Goal: Information Seeking & Learning: Compare options

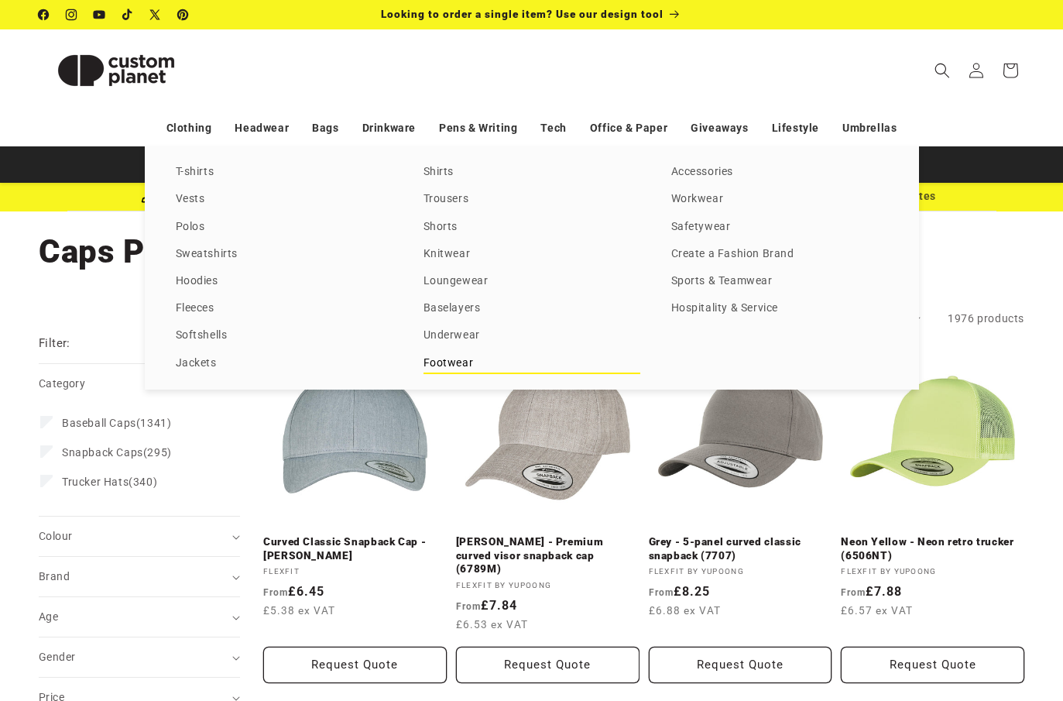
click at [466, 361] on link "Footwear" at bounding box center [532, 363] width 217 height 21
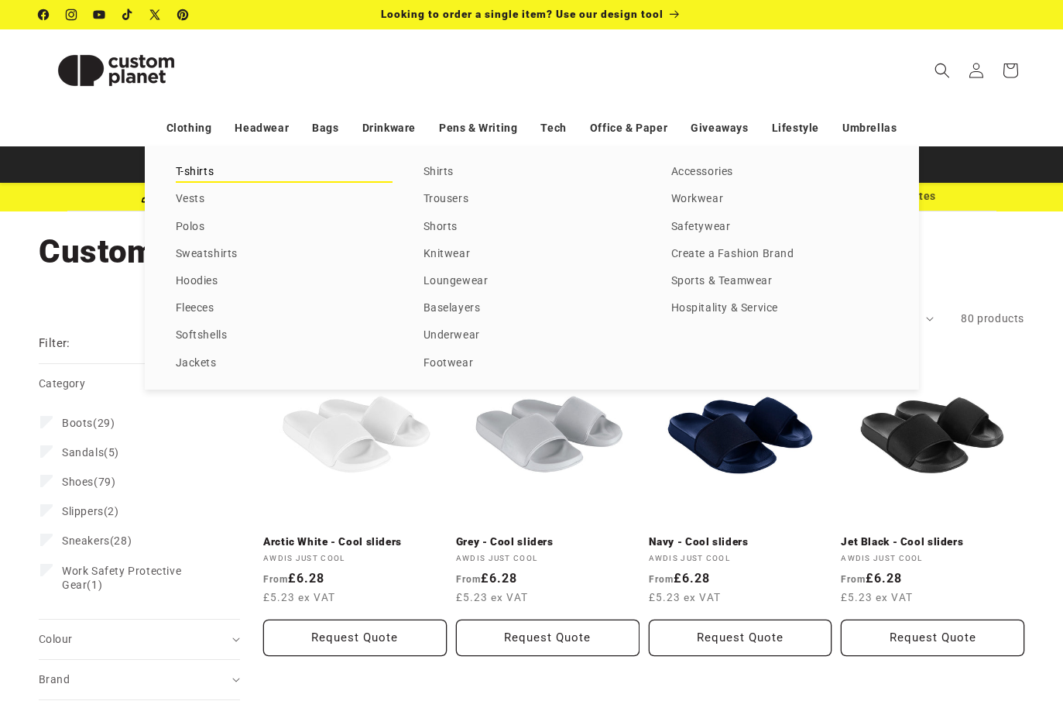
click at [190, 169] on link "T-shirts" at bounding box center [284, 172] width 217 height 21
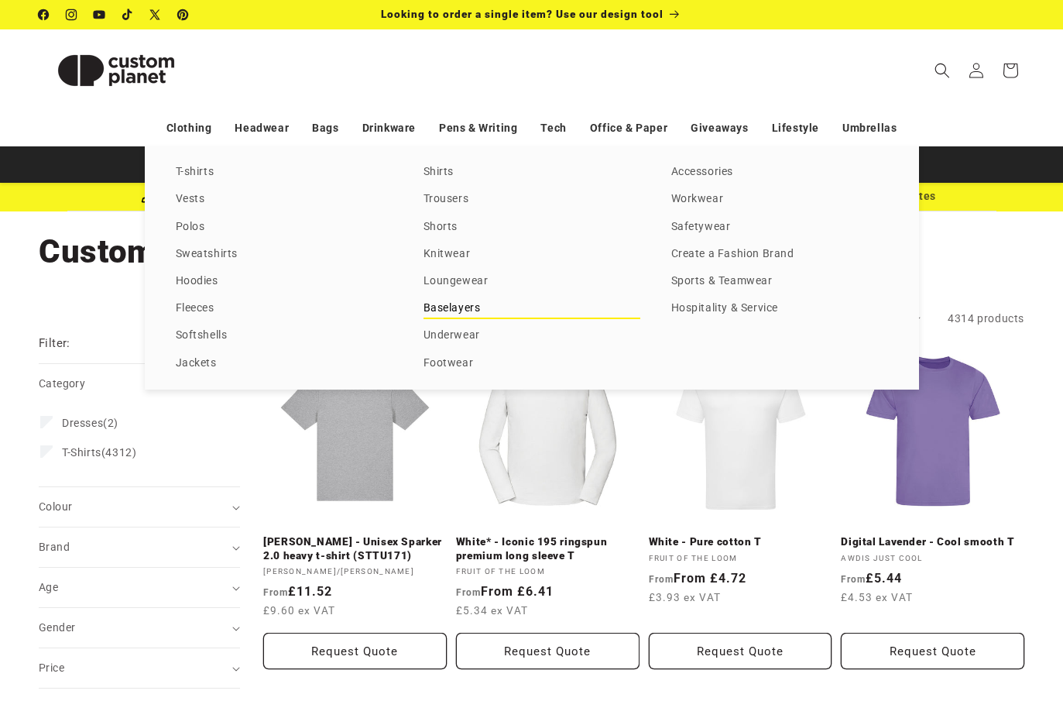
click at [474, 301] on link "Baselayers" at bounding box center [532, 308] width 217 height 21
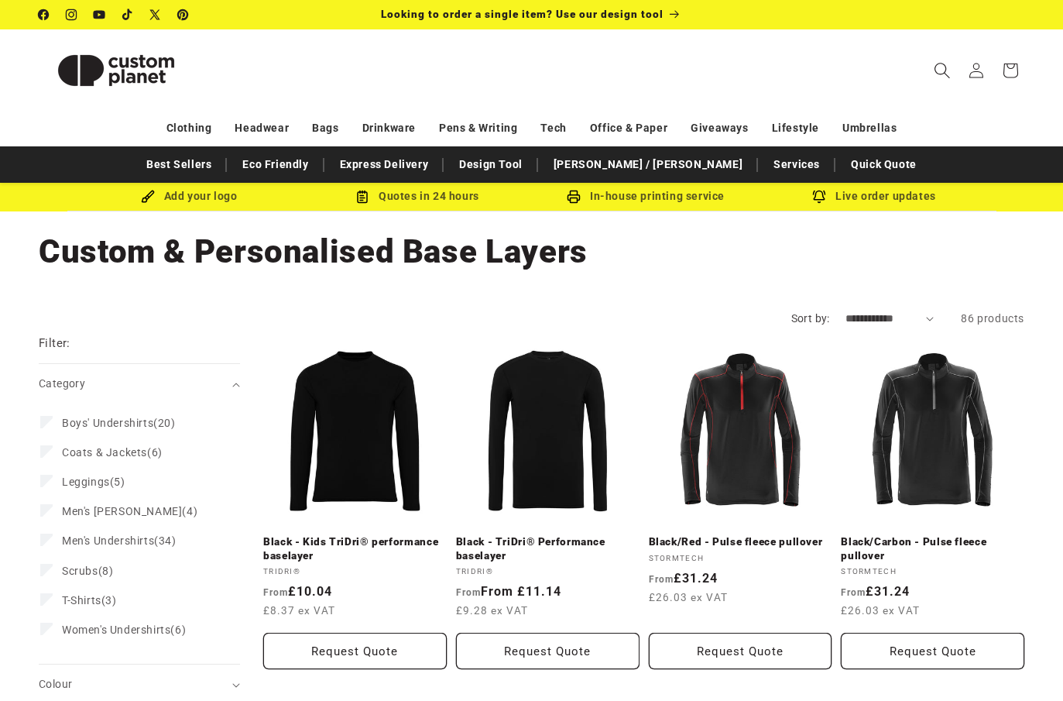
click at [938, 74] on icon "Search" at bounding box center [942, 70] width 15 height 15
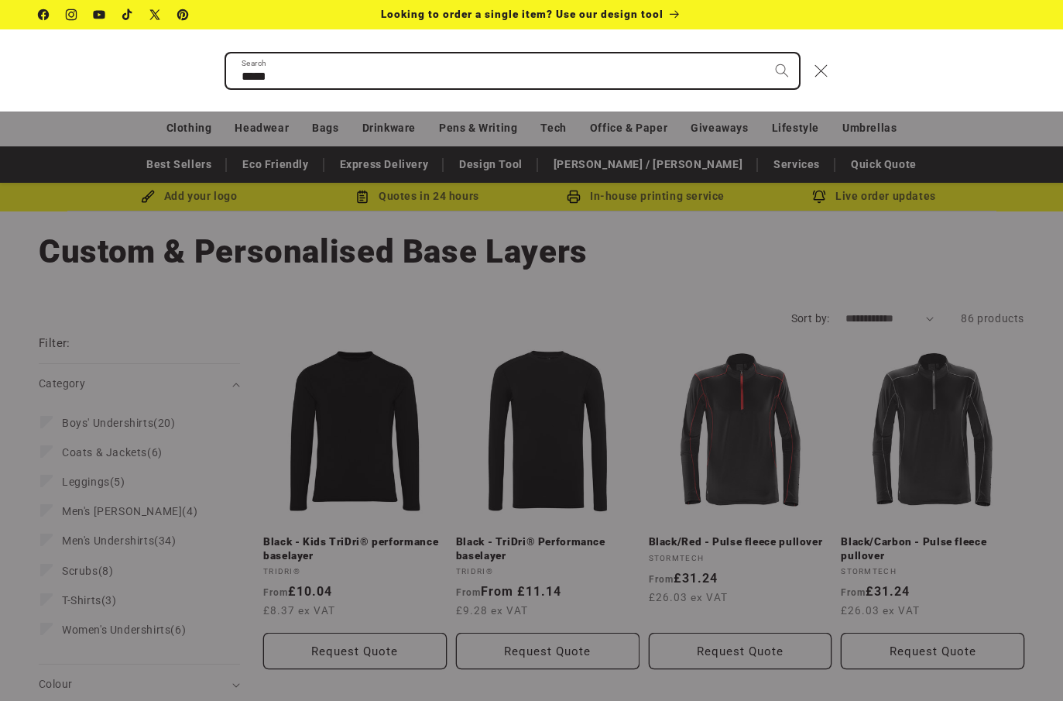
type input "*****"
click at [765, 53] on button "Search" at bounding box center [782, 70] width 34 height 34
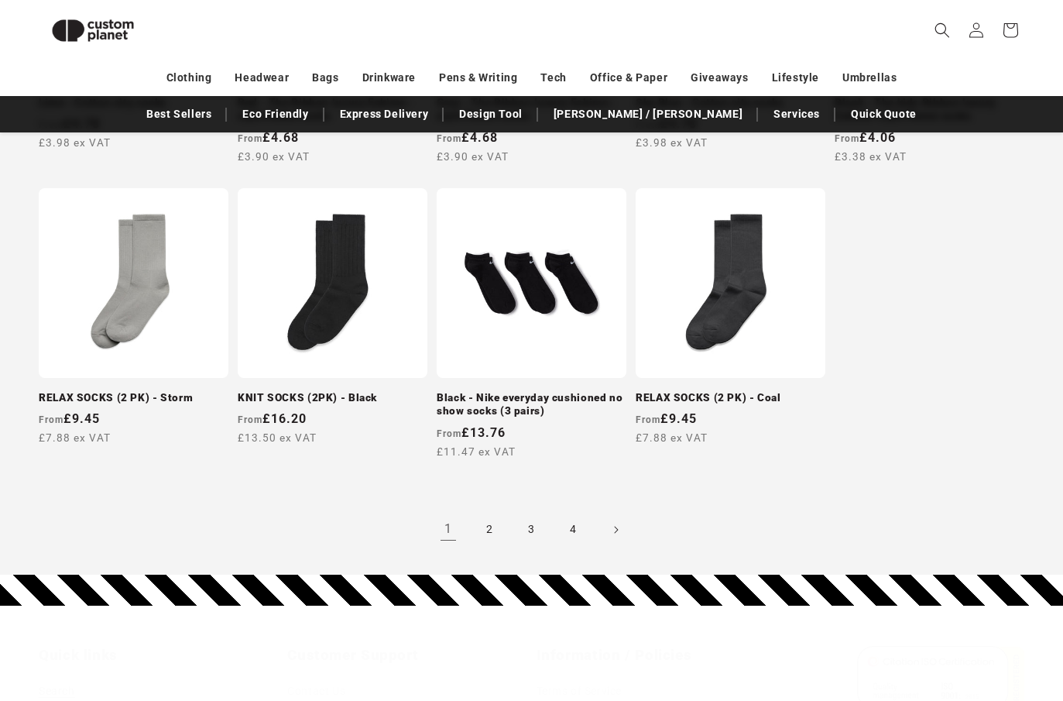
scroll to position [1419, 0]
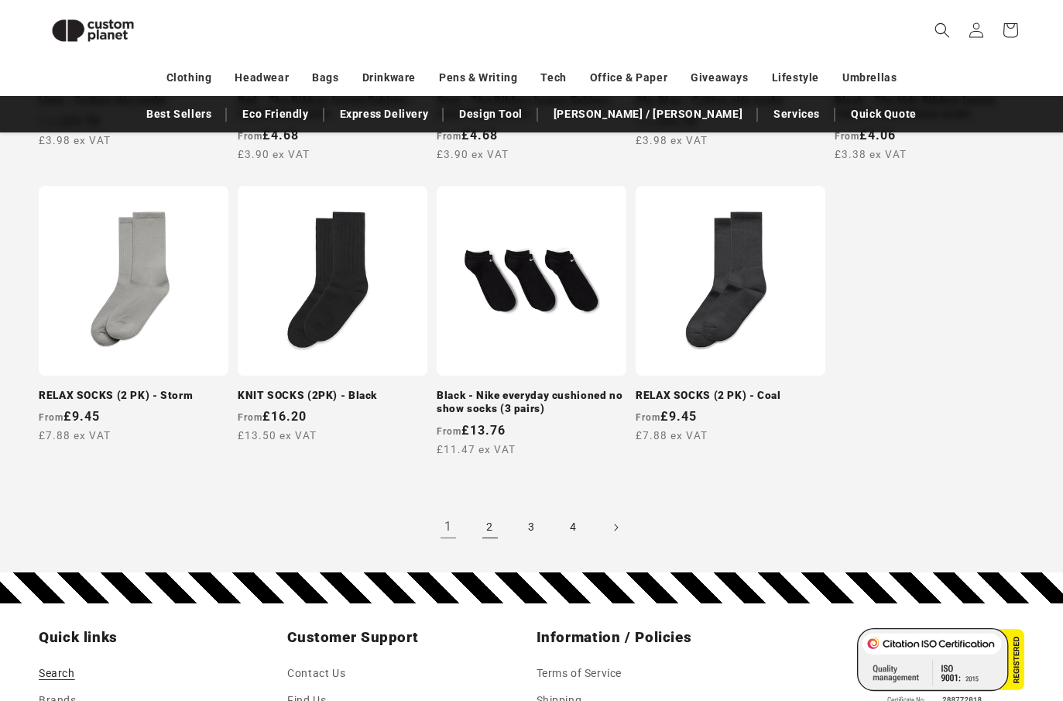
click at [487, 521] on link "2" at bounding box center [490, 527] width 34 height 34
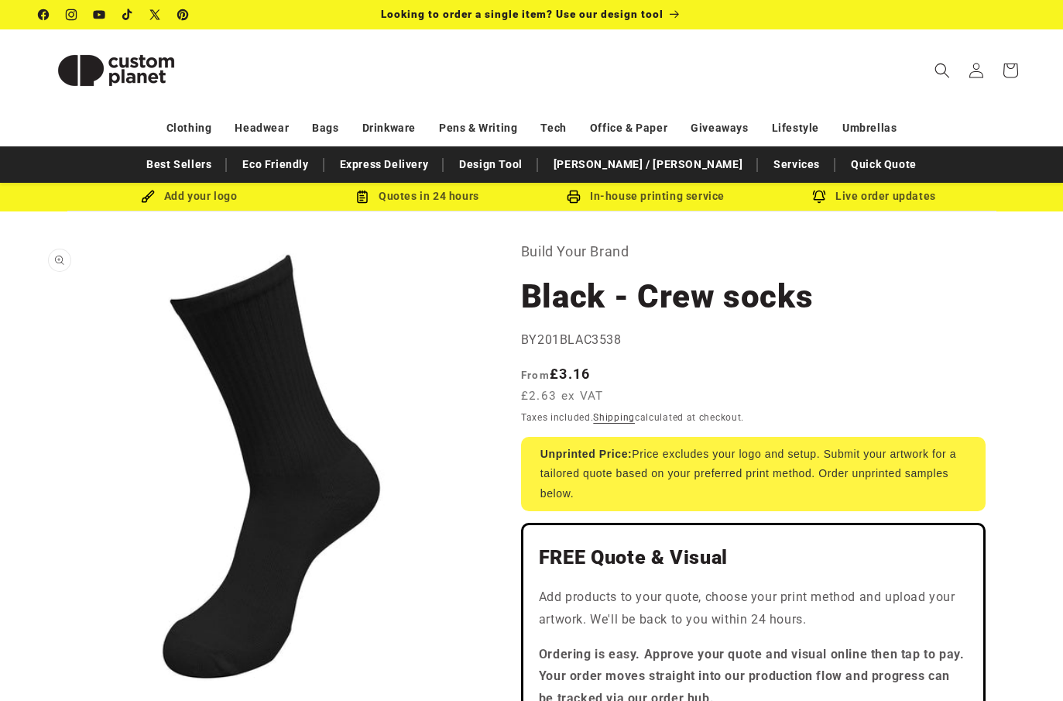
click at [39, 682] on button "Open media 1 in modal" at bounding box center [39, 682] width 0 height 0
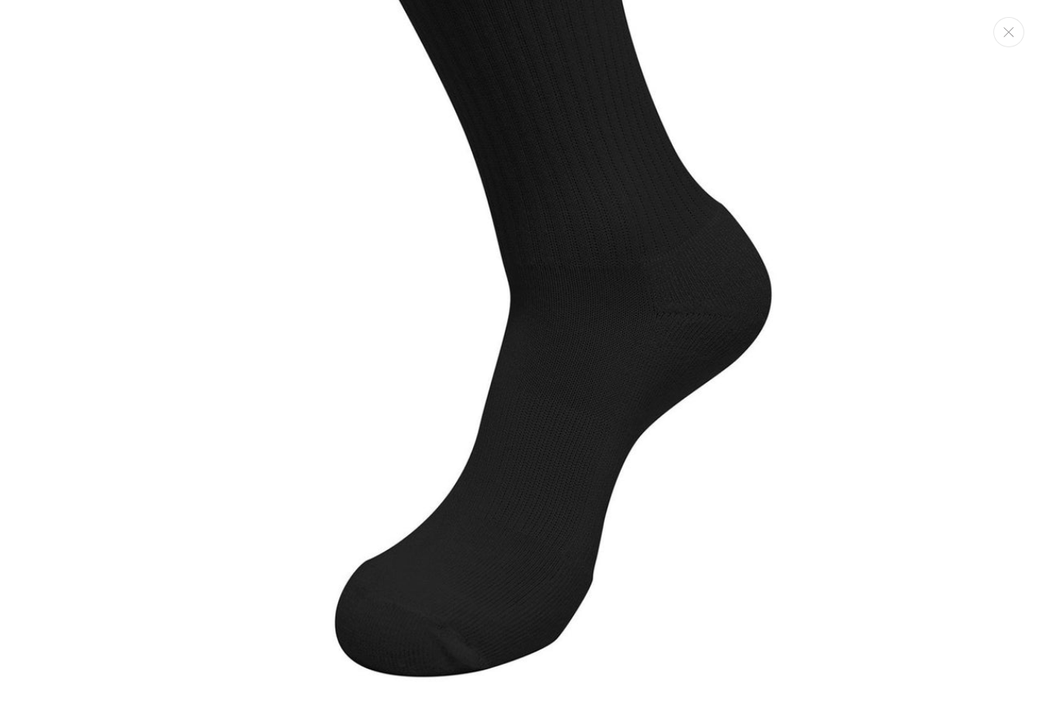
scroll to position [224, 0]
click at [564, 259] on img "Media gallery" at bounding box center [531, 238] width 893 height 893
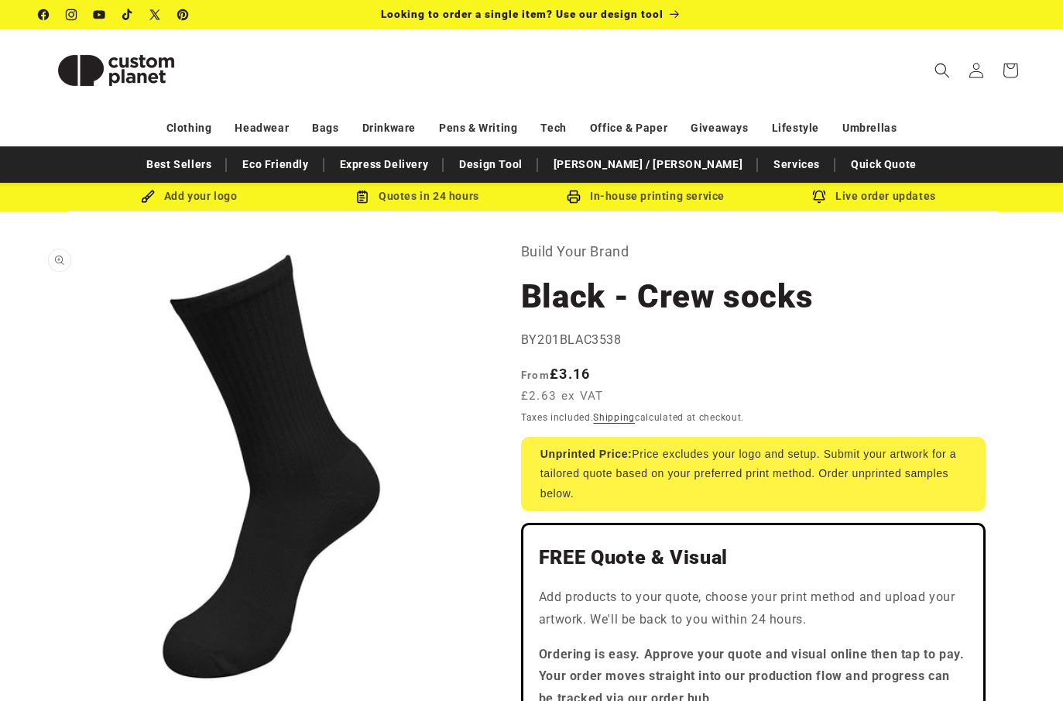
click at [39, 682] on button "Open media 1 in modal" at bounding box center [39, 682] width 0 height 0
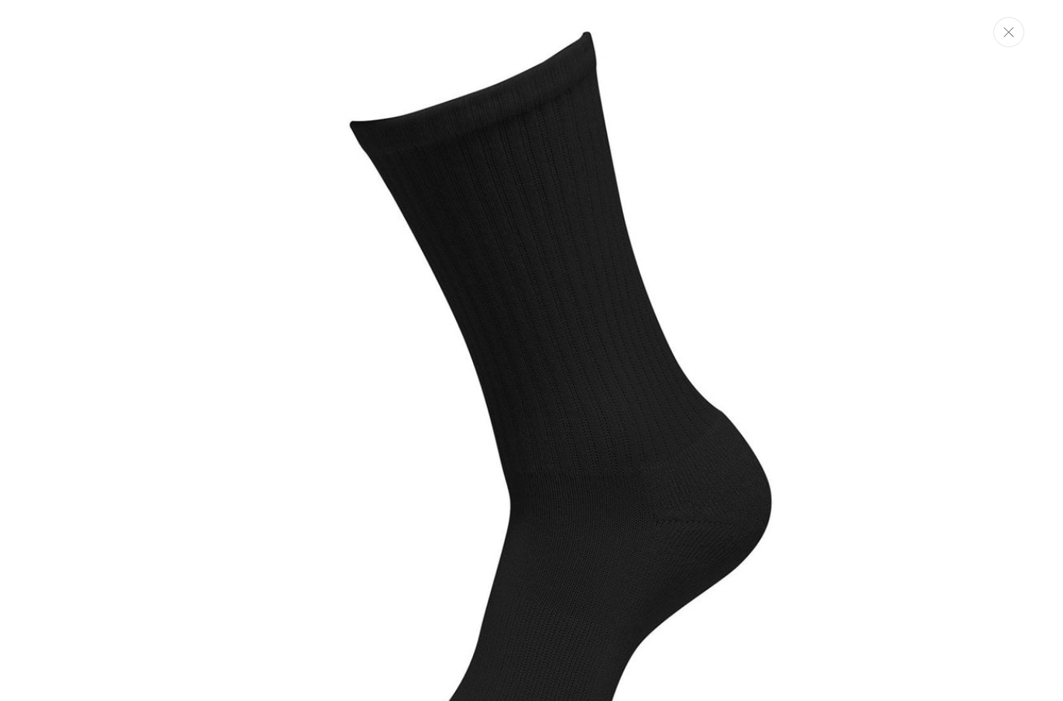
click at [1002, 36] on button "Close" at bounding box center [1009, 32] width 31 height 30
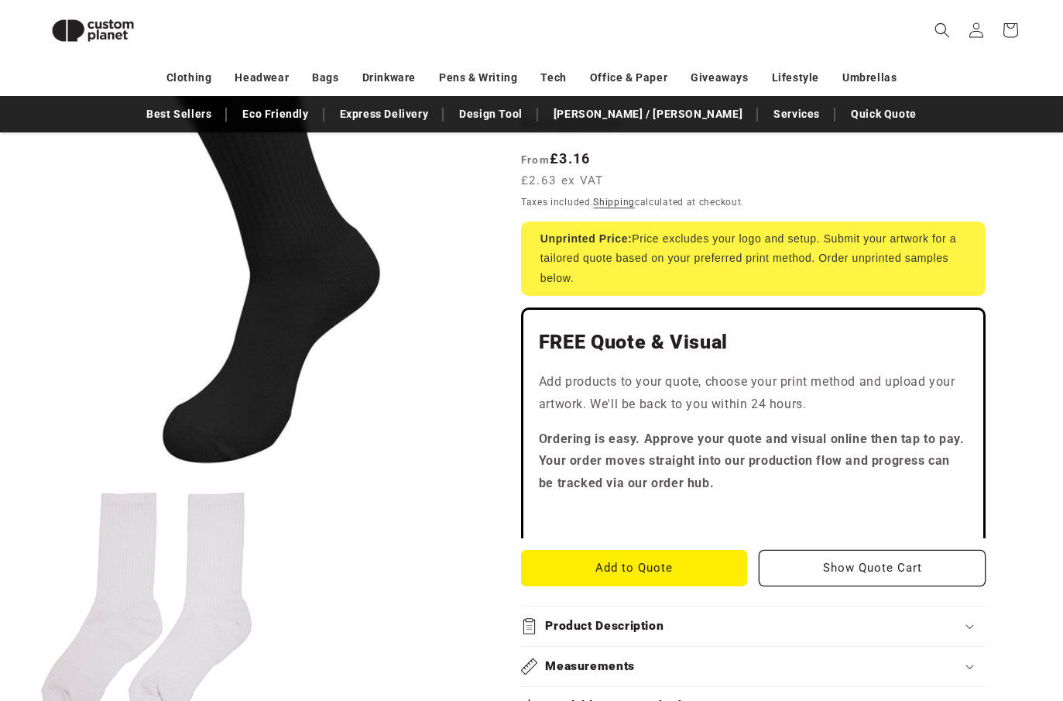
scroll to position [190, 0]
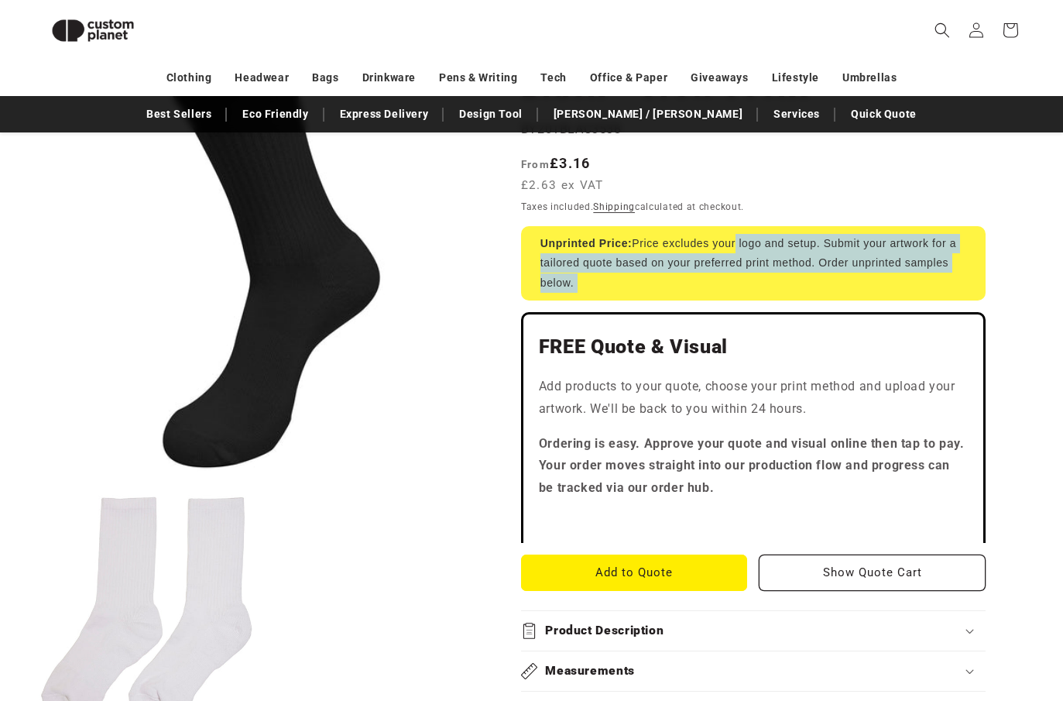
drag, startPoint x: 734, startPoint y: 241, endPoint x: 766, endPoint y: 304, distance: 71.0
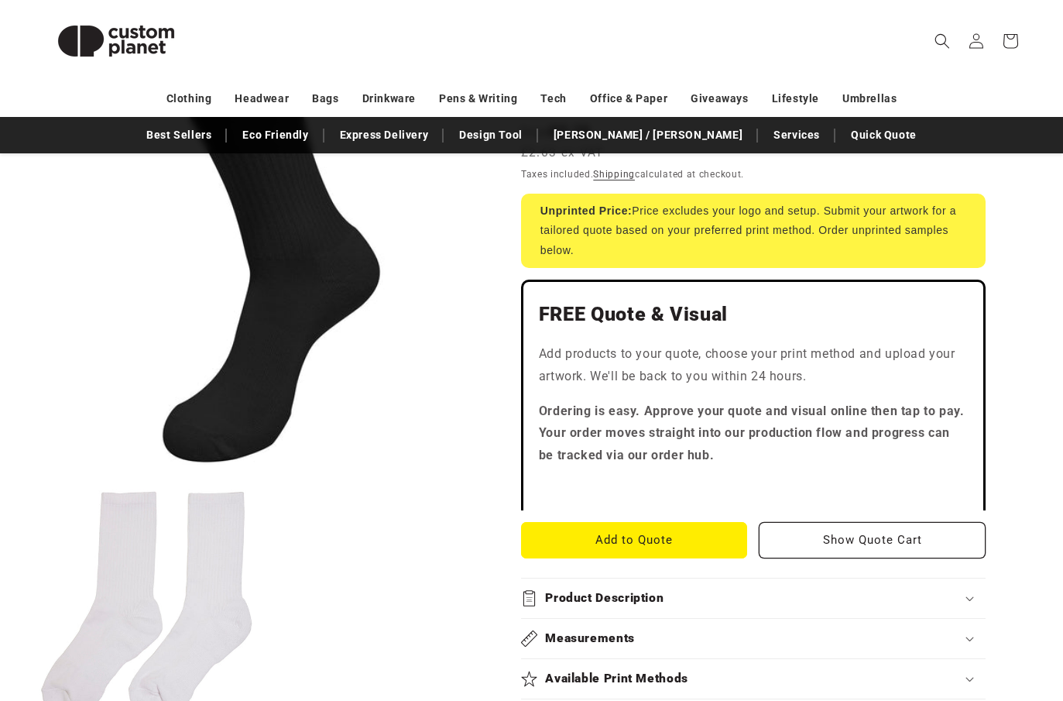
scroll to position [0, 0]
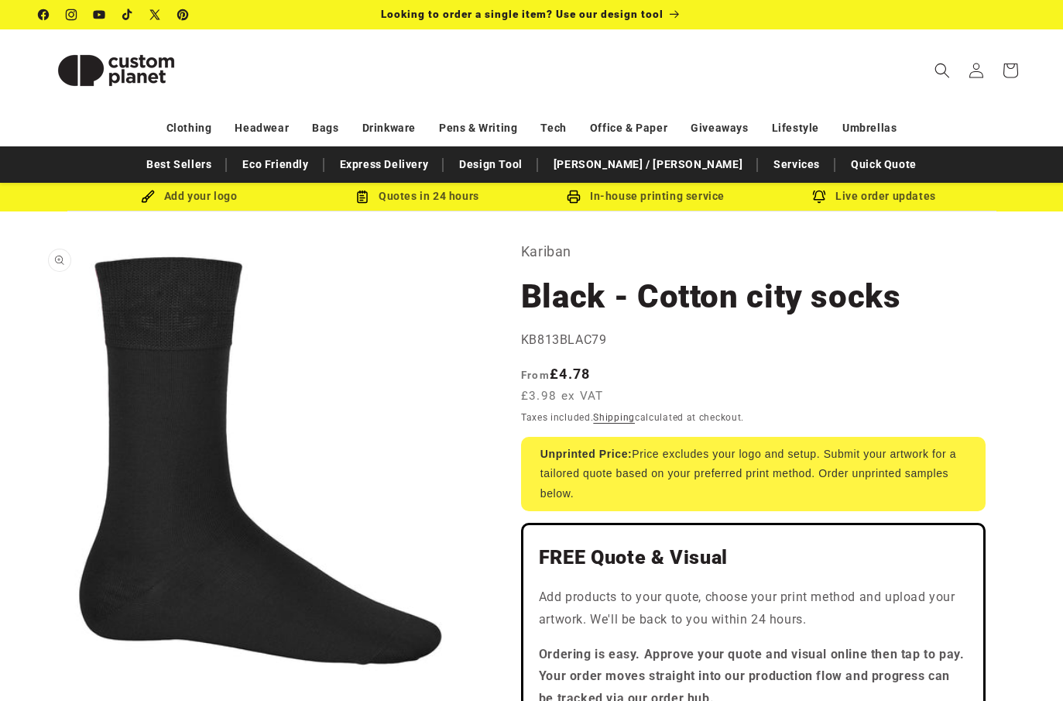
click at [39, 682] on button "Open media 1 in modal" at bounding box center [39, 682] width 0 height 0
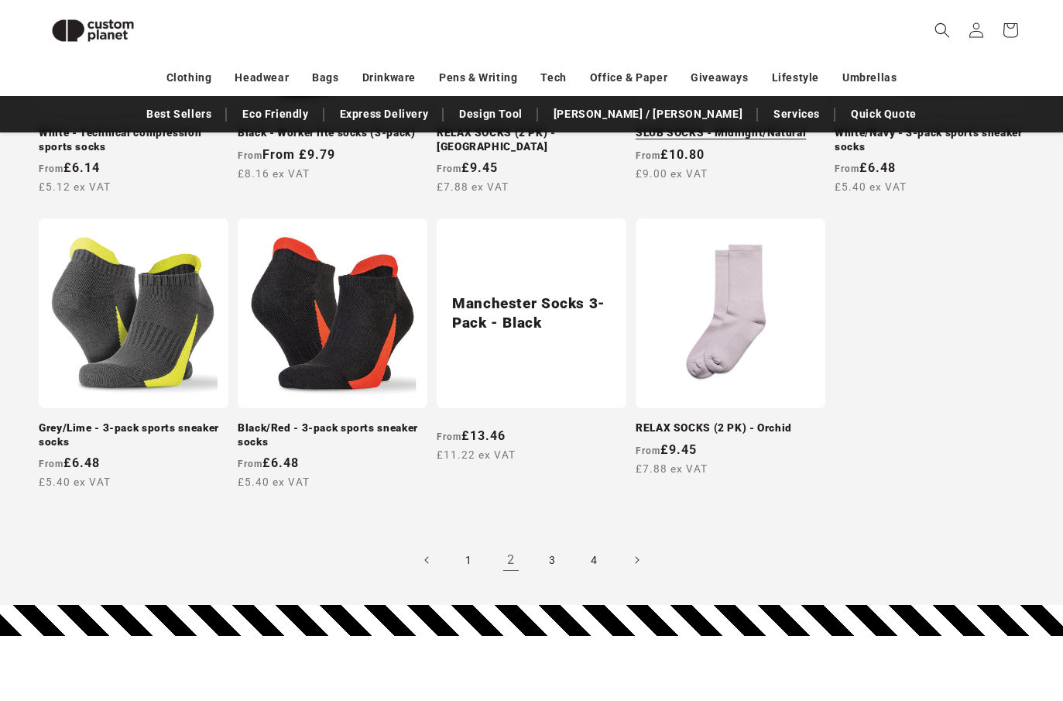
scroll to position [1406, 0]
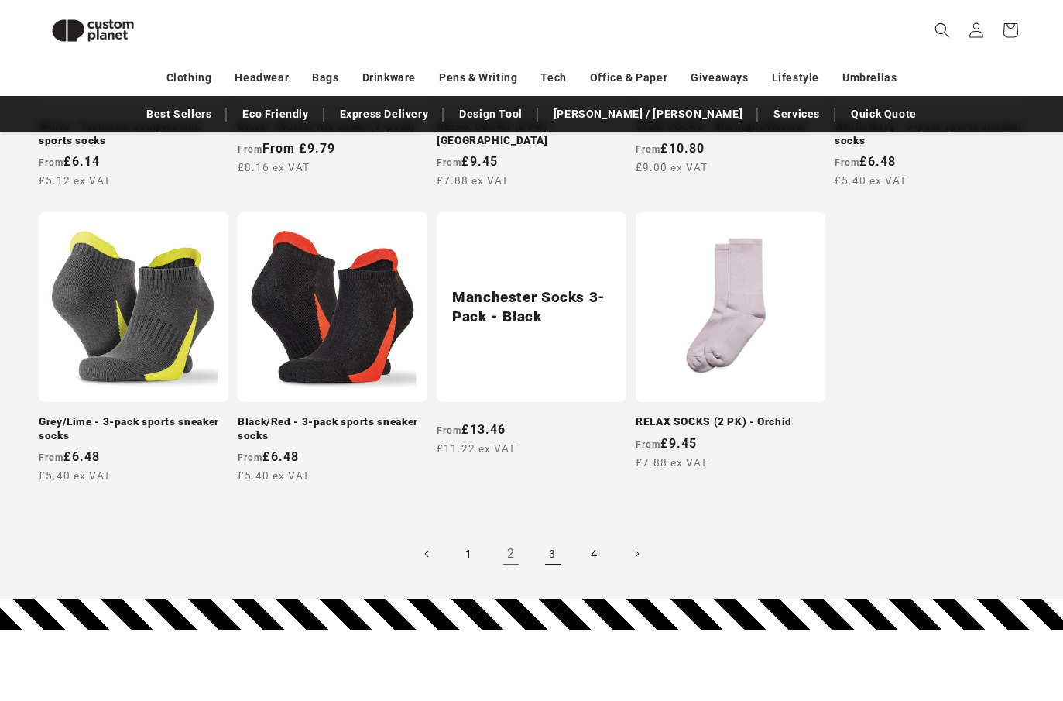
click at [548, 548] on link "3" at bounding box center [553, 554] width 34 height 34
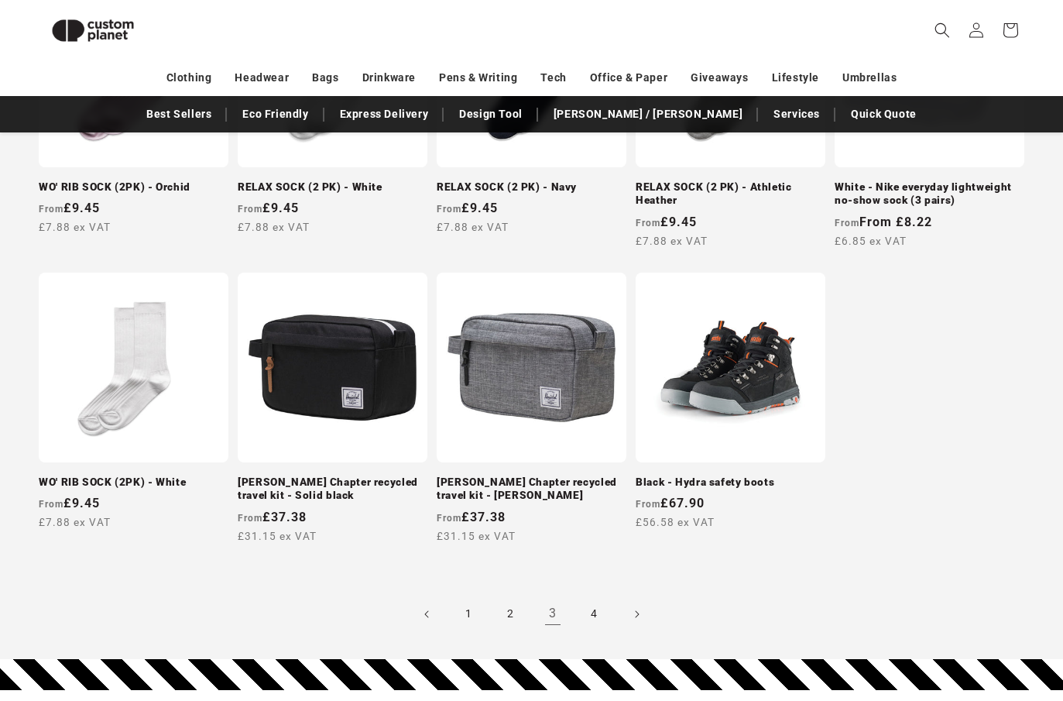
scroll to position [1371, 0]
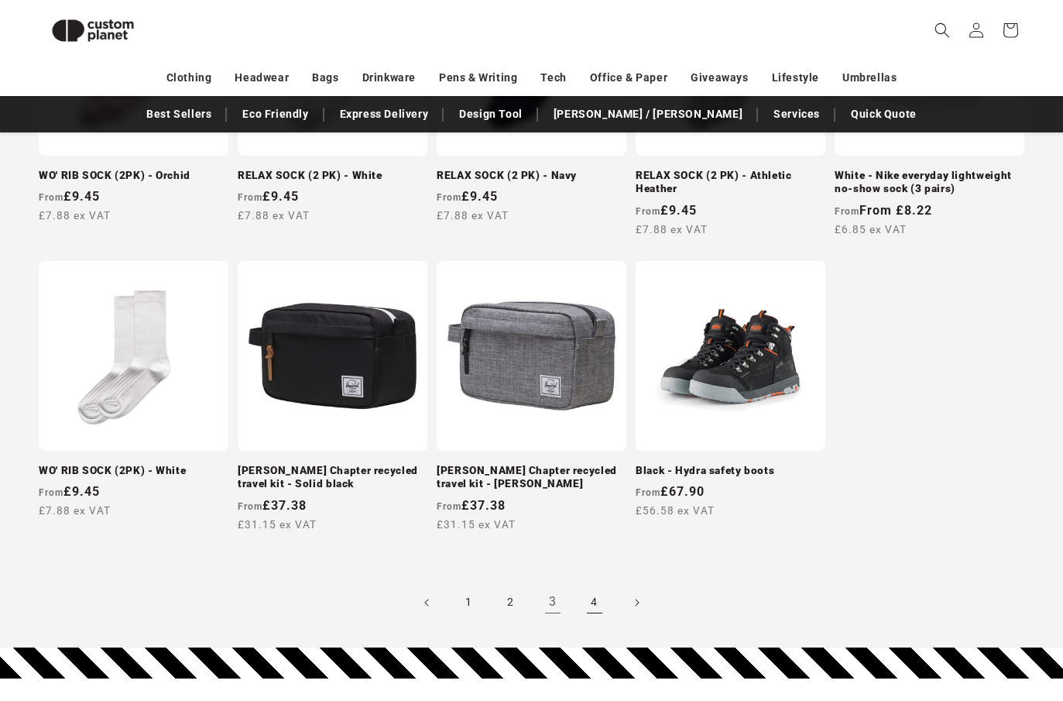
click at [590, 594] on link "4" at bounding box center [595, 603] width 34 height 34
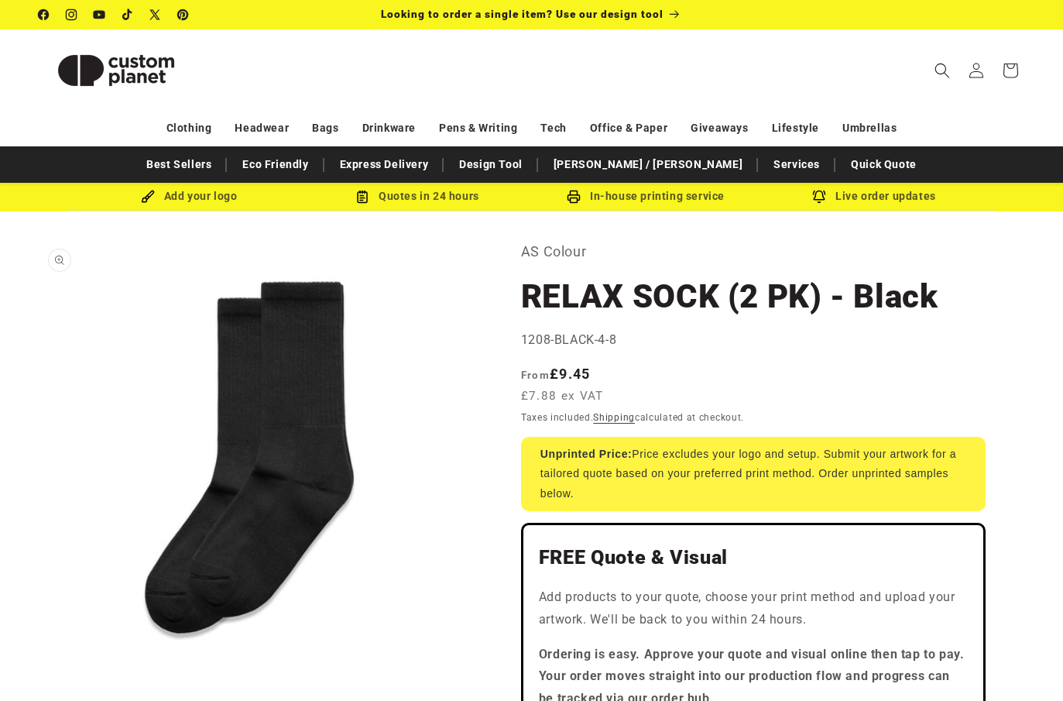
click at [39, 682] on button "Open media 1 in modal" at bounding box center [39, 682] width 0 height 0
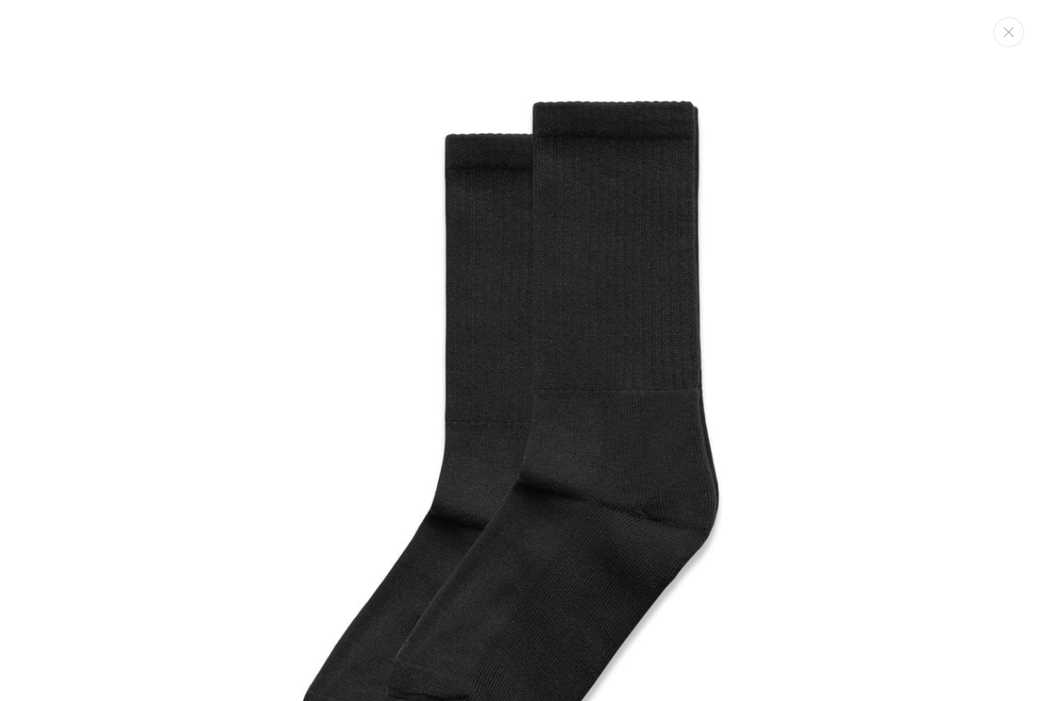
click at [1011, 146] on div "Media gallery" at bounding box center [531, 350] width 1063 height 701
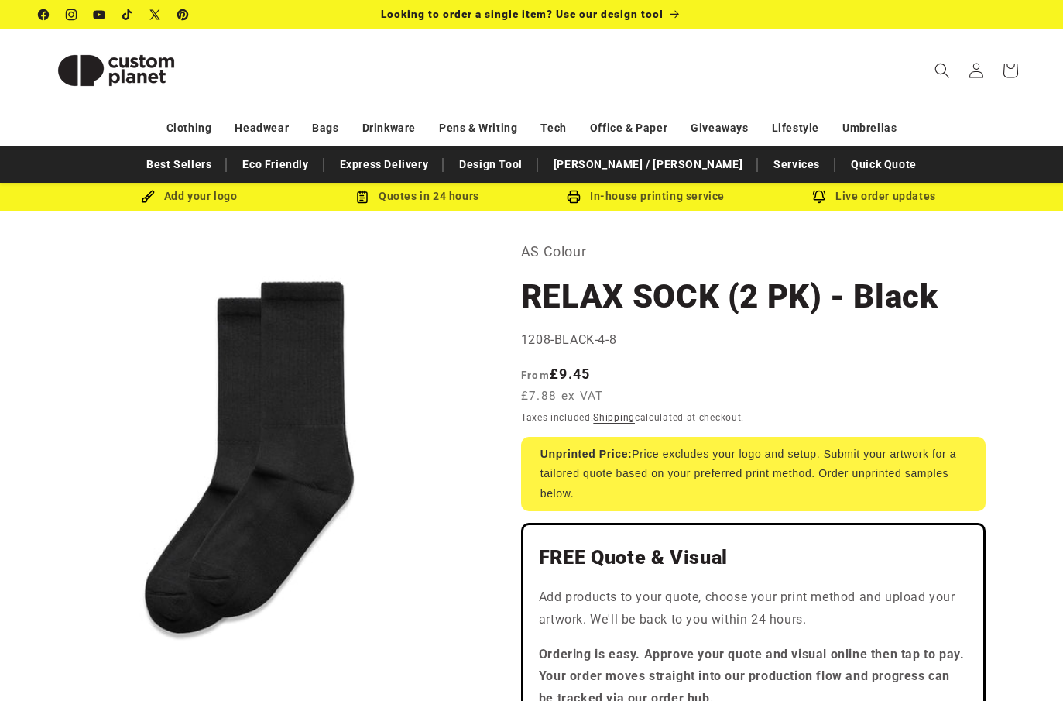
scroll to position [35, 0]
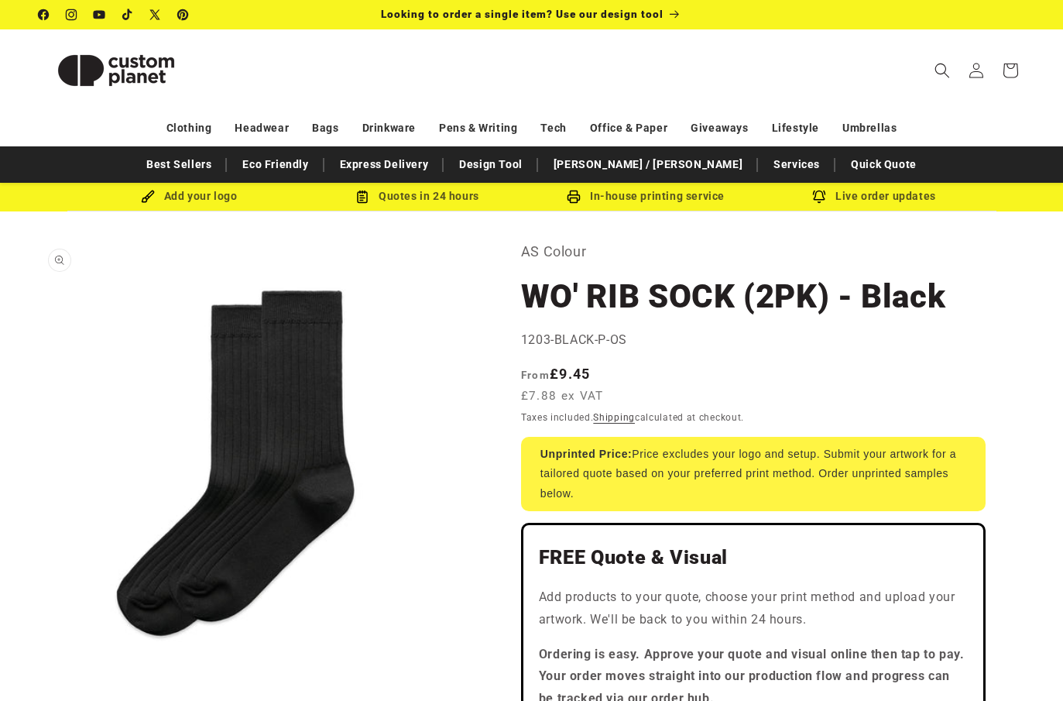
click at [39, 682] on button "Open media 1 in modal" at bounding box center [39, 682] width 0 height 0
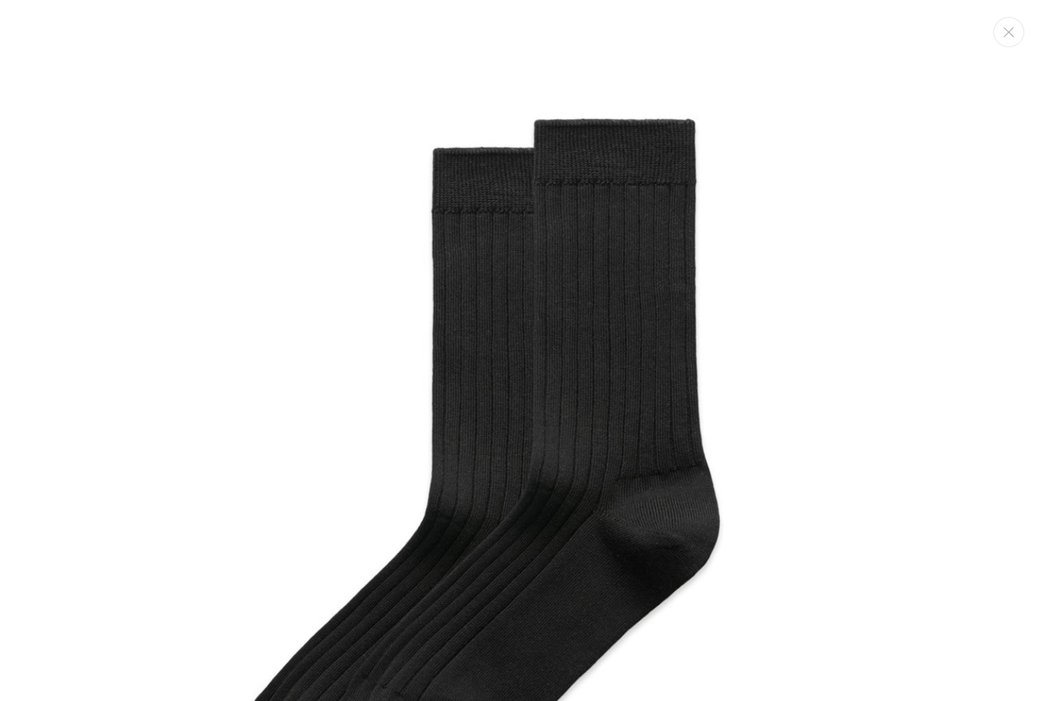
scroll to position [15, 0]
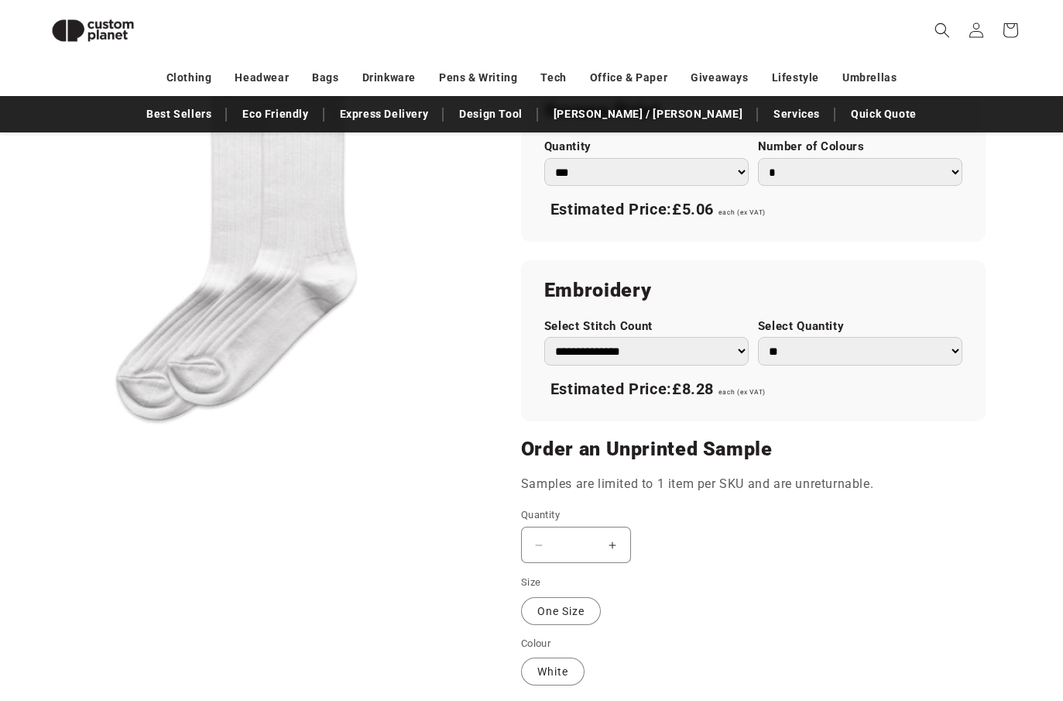
scroll to position [946, 0]
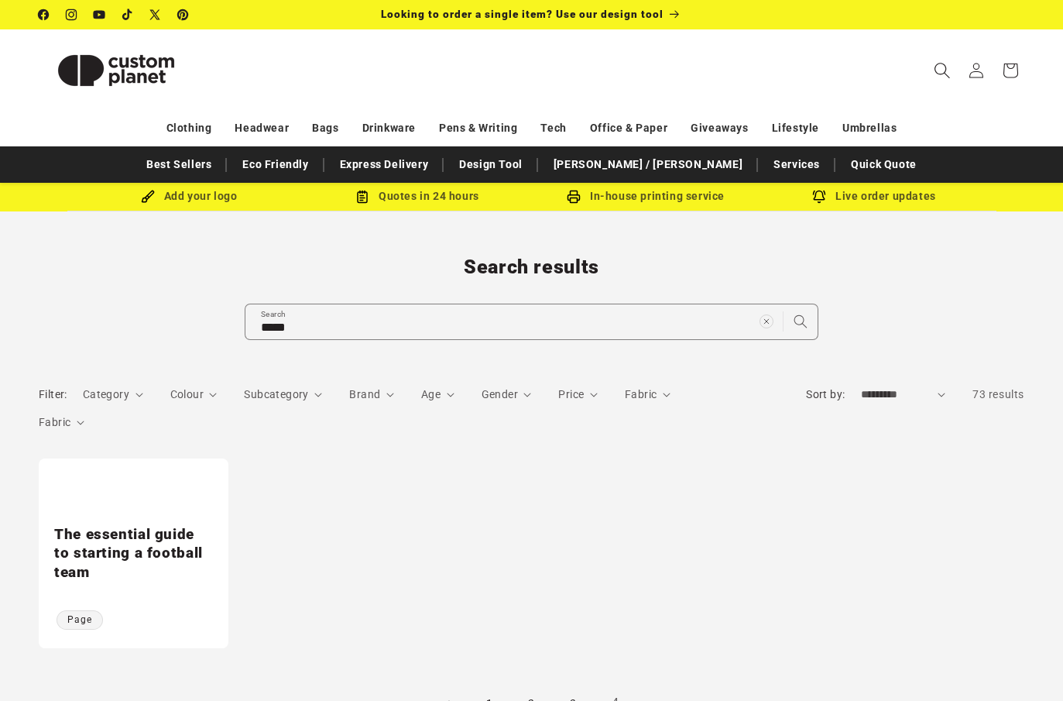
click at [945, 65] on icon "Search" at bounding box center [942, 70] width 16 height 16
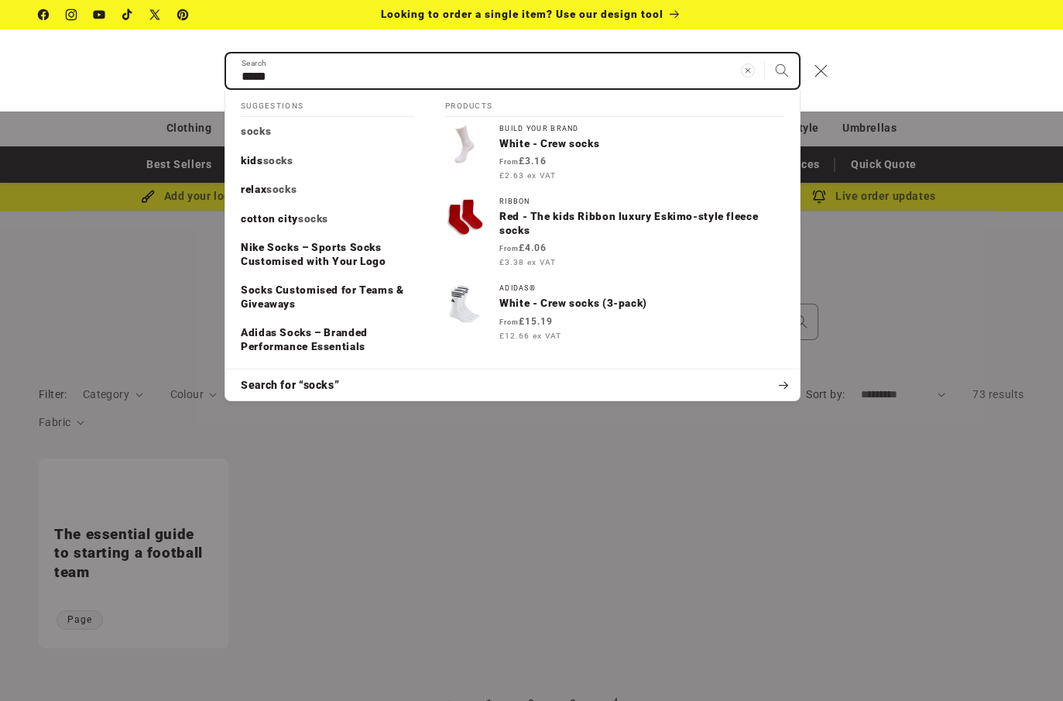
type input "*"
type input "**"
type input "***"
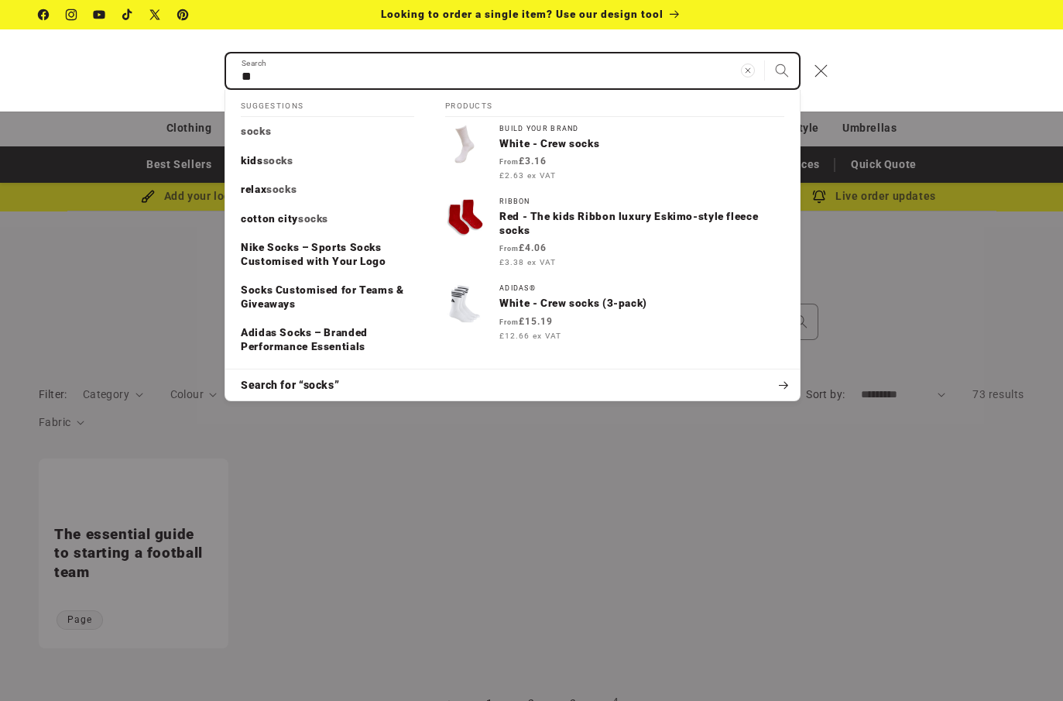
type input "***"
type input "****"
type input "*****"
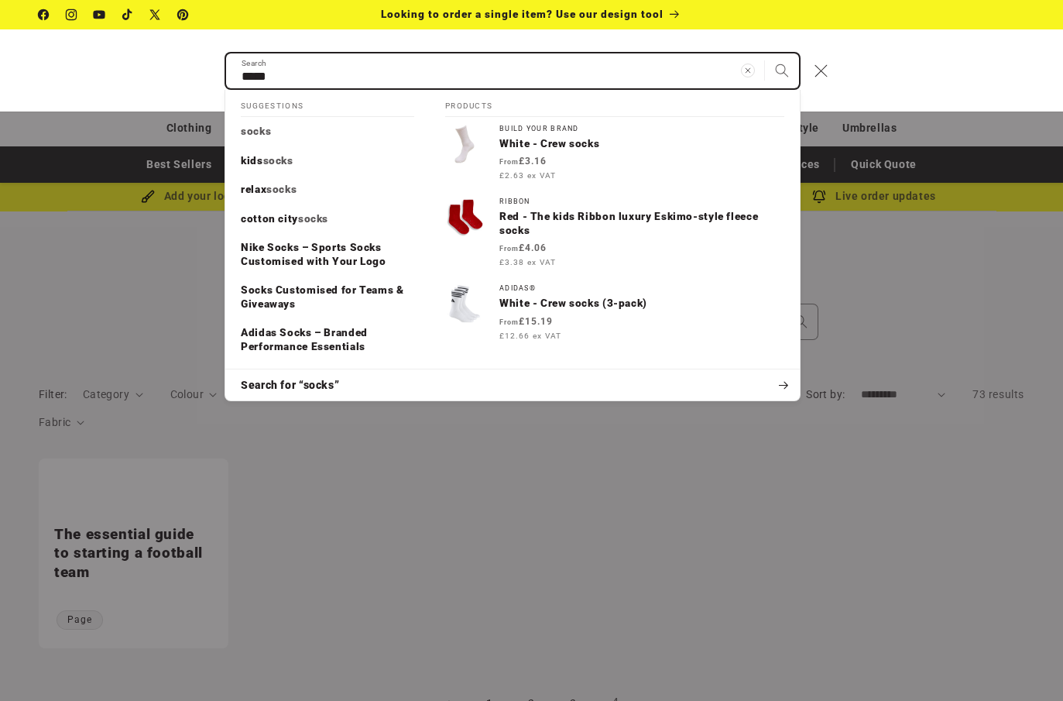
type input "******"
type input "*******"
type input "********"
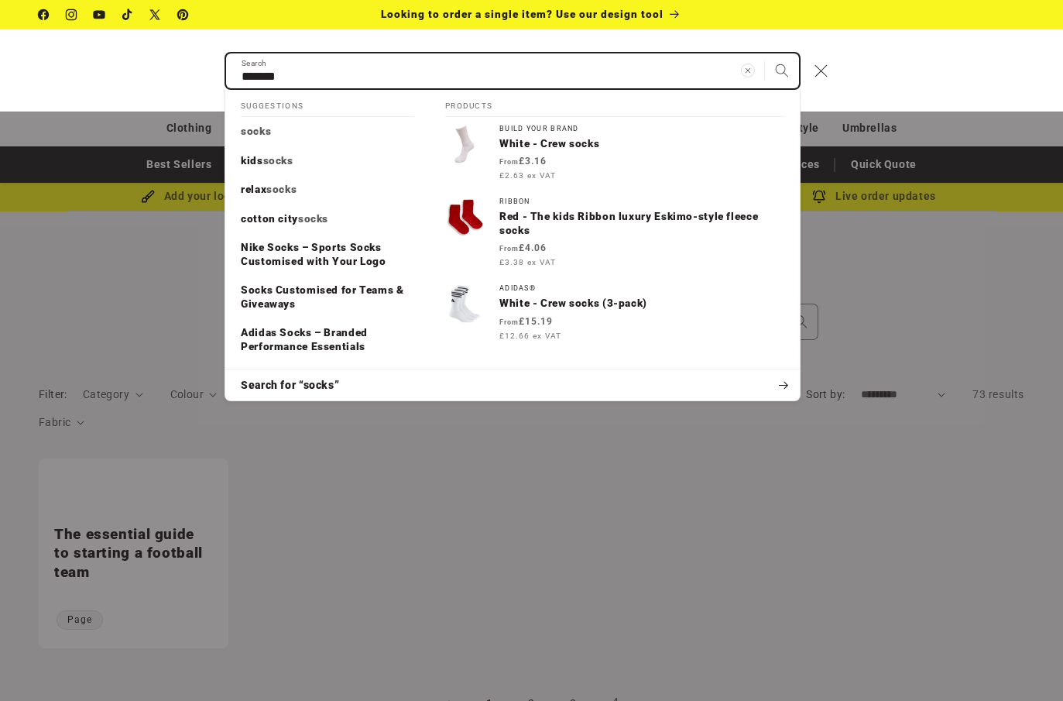
type input "********"
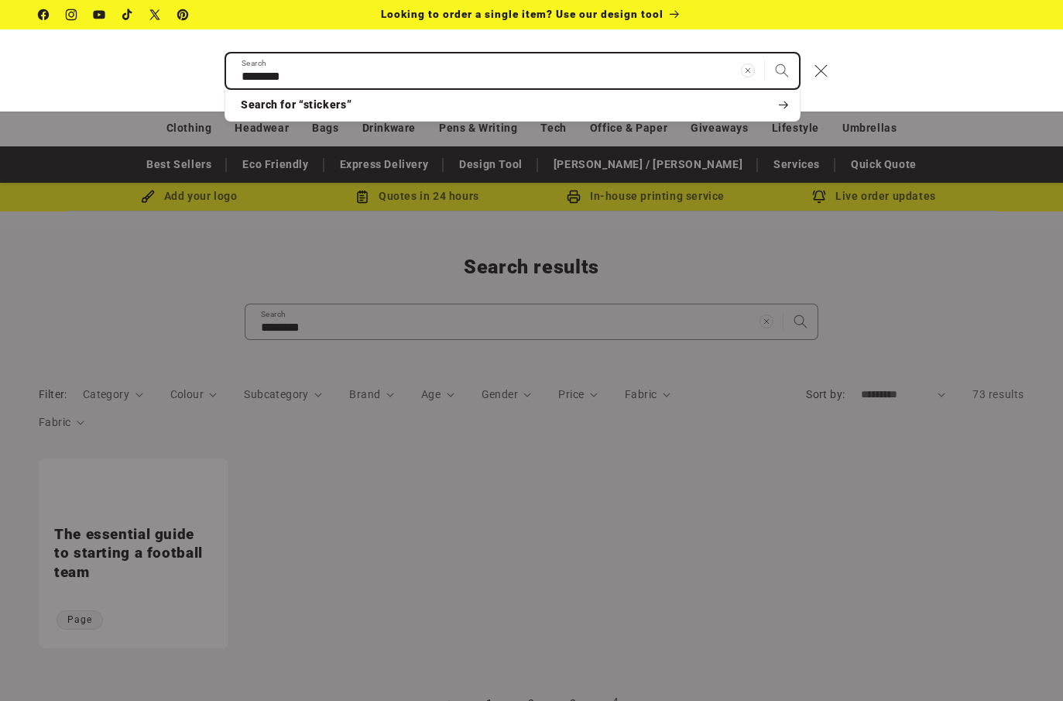
type input "********"
click at [765, 53] on button "Search" at bounding box center [782, 70] width 34 height 34
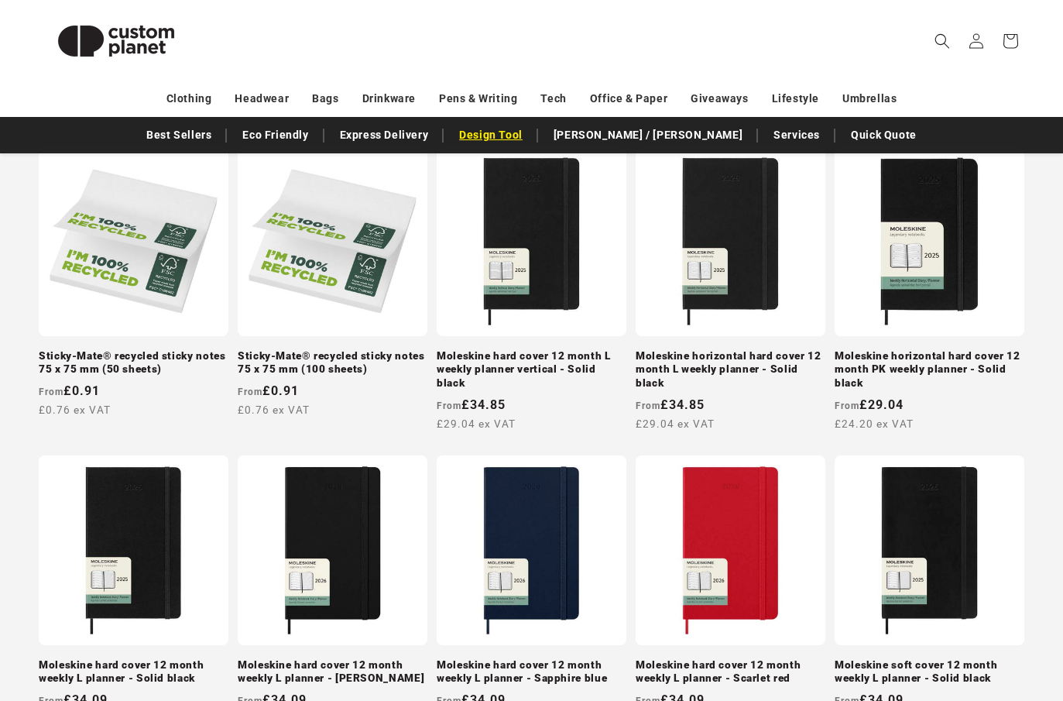
scroll to position [121, 0]
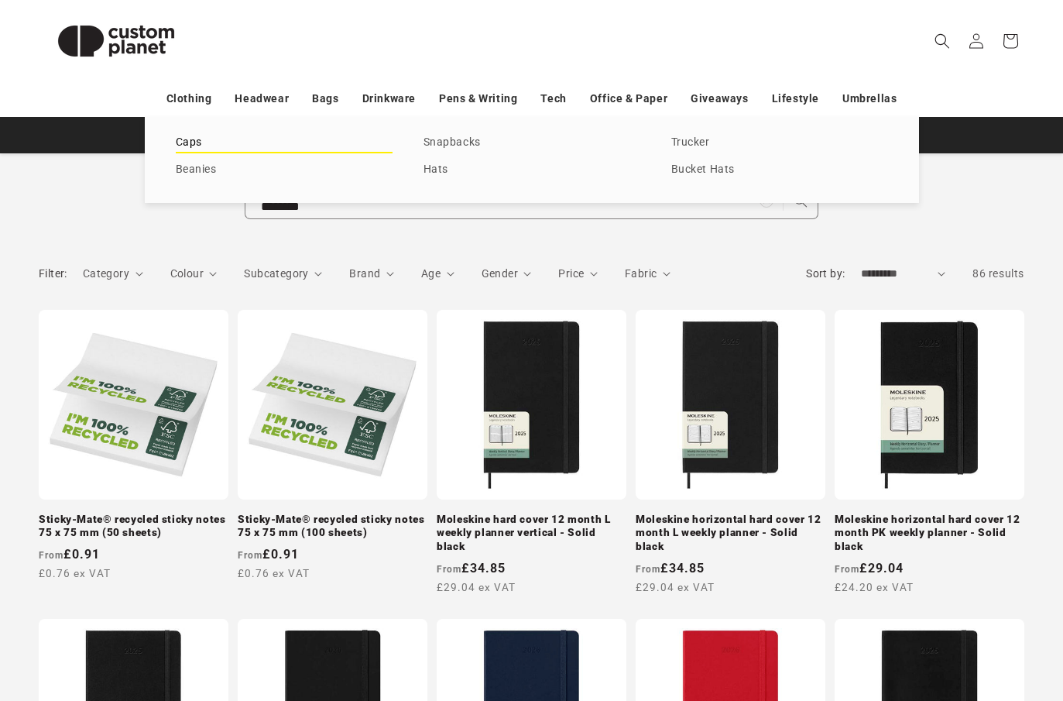
click at [192, 139] on link "Caps" at bounding box center [284, 142] width 217 height 21
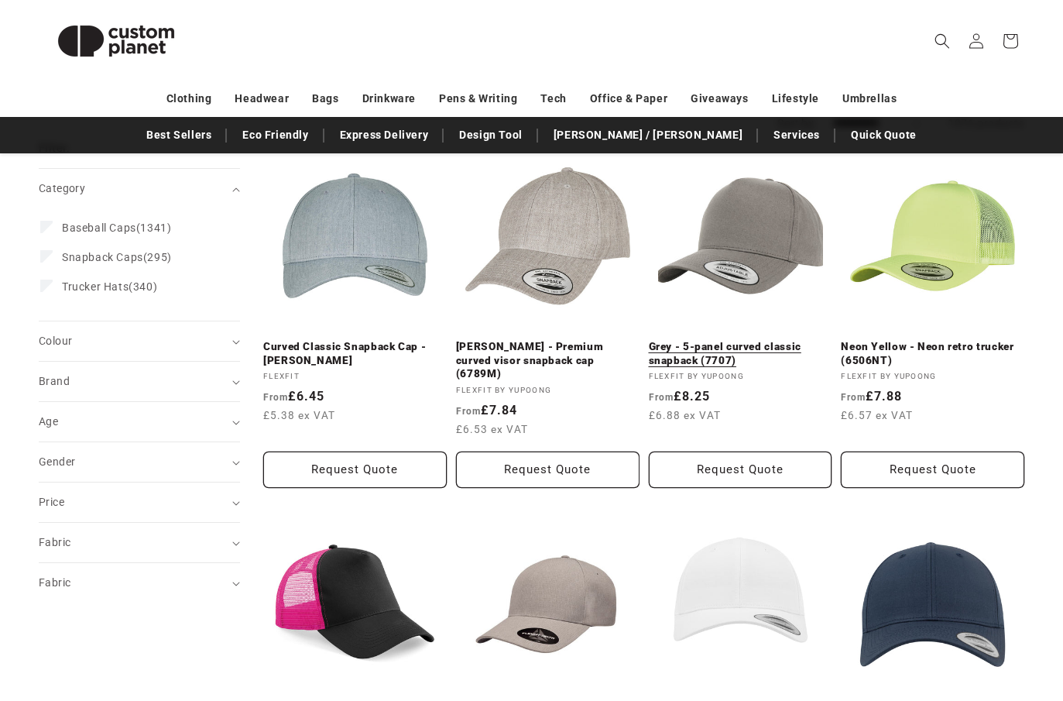
scroll to position [178, 0]
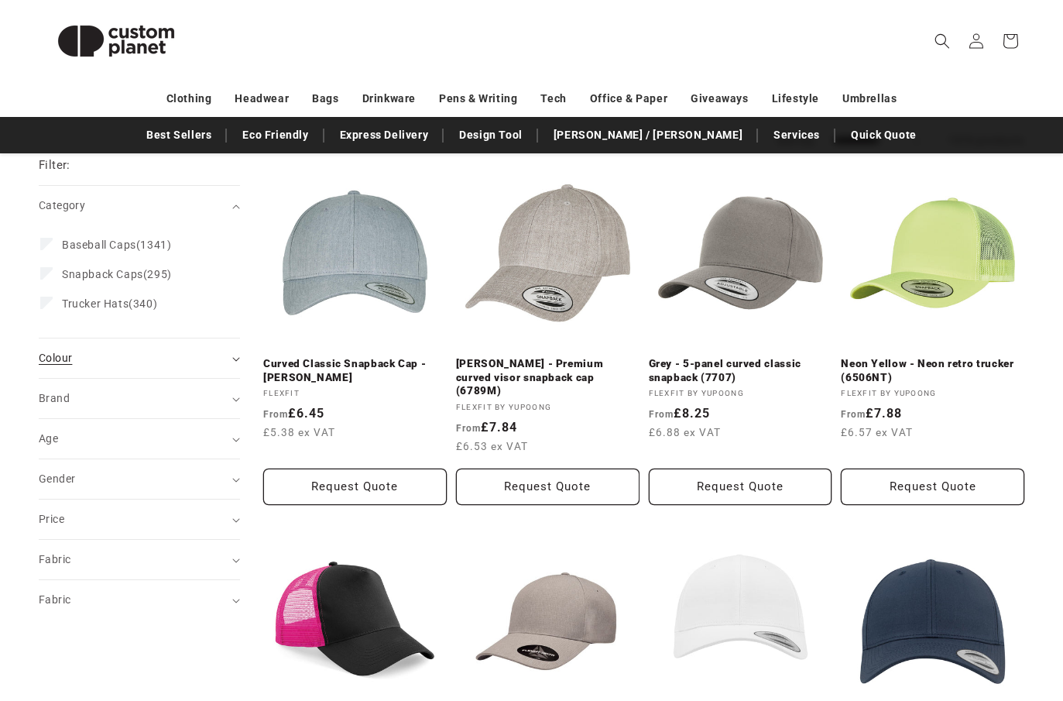
click at [74, 361] on div "Colour (0)" at bounding box center [133, 358] width 188 height 16
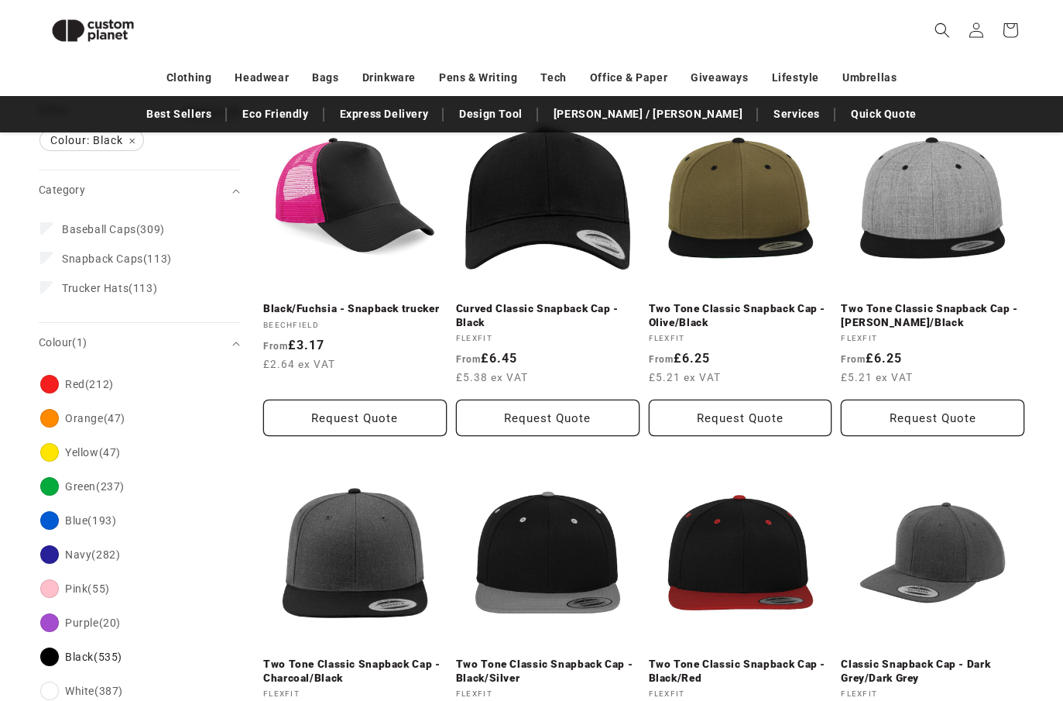
scroll to position [160, 0]
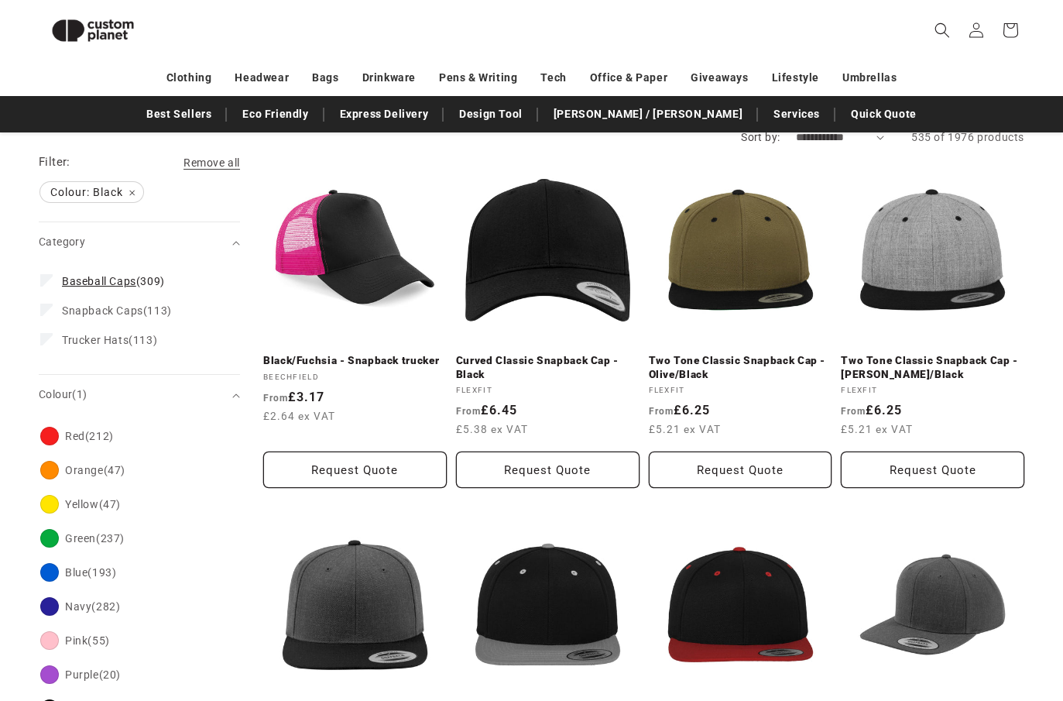
click at [132, 283] on span "Baseball Caps" at bounding box center [99, 281] width 74 height 12
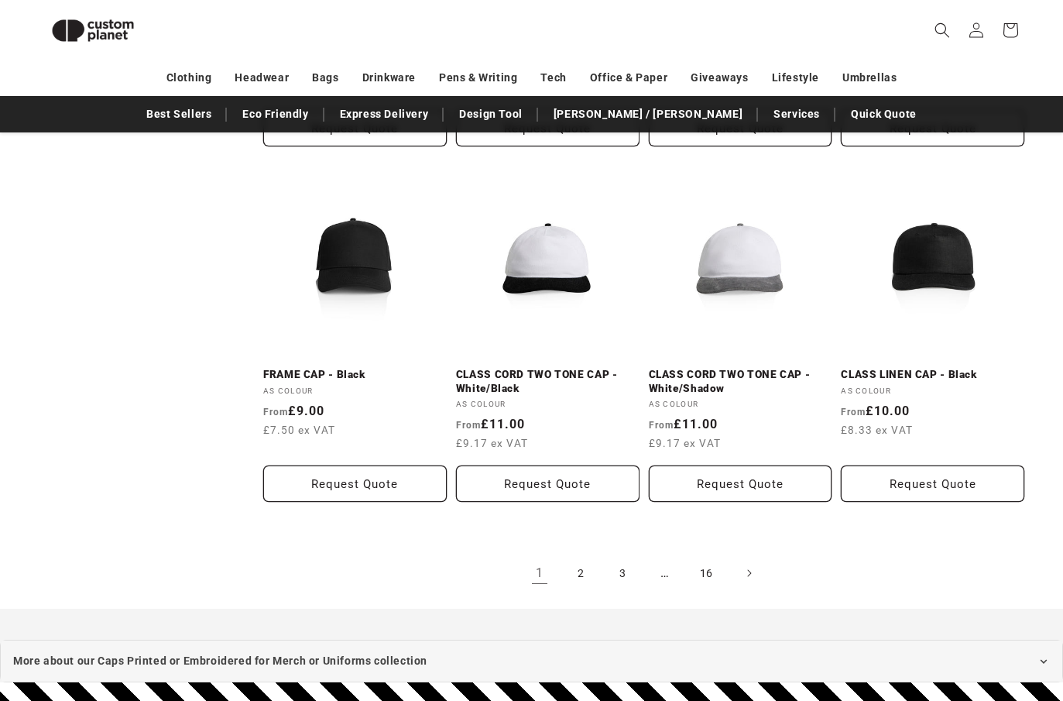
scroll to position [1559, 0]
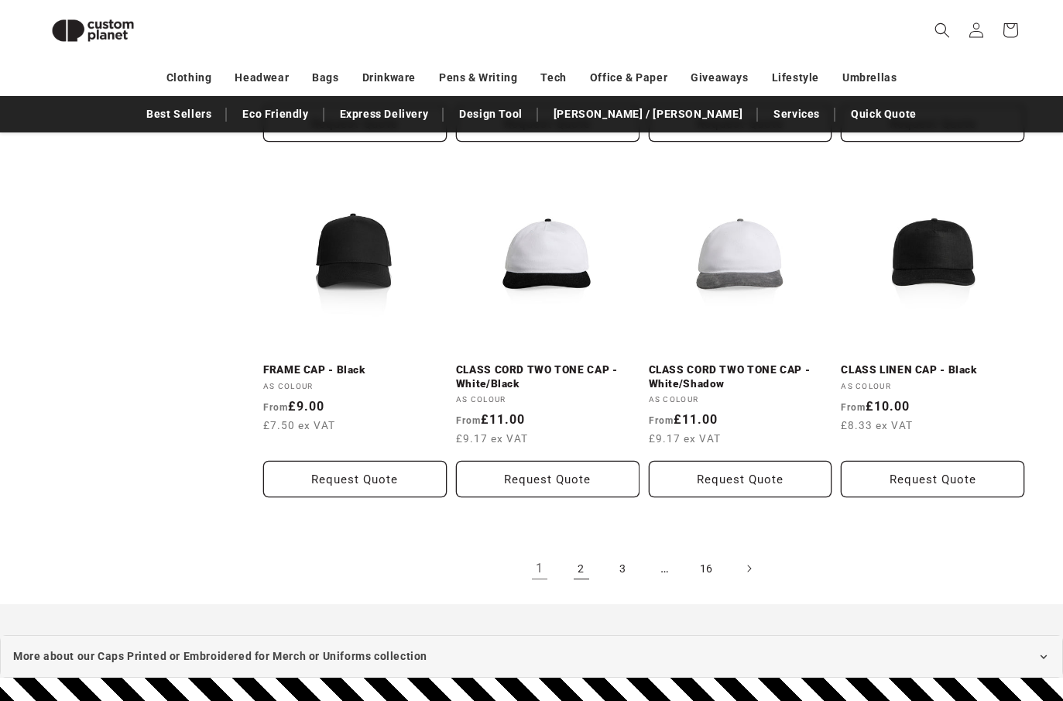
click at [579, 565] on link "2" at bounding box center [582, 568] width 34 height 34
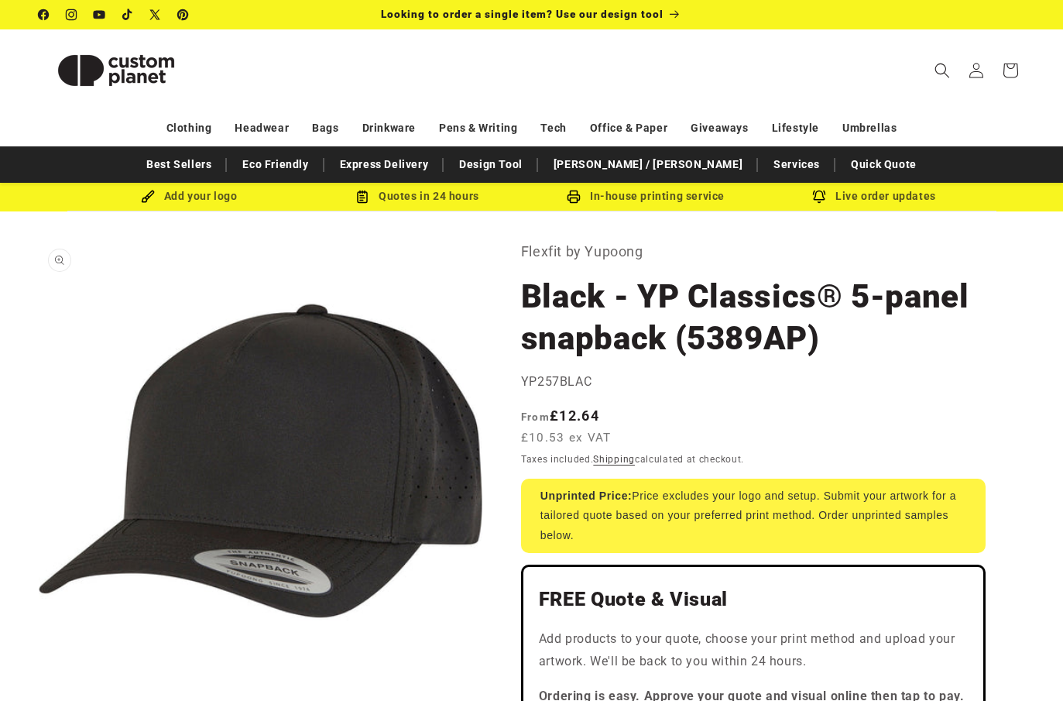
click at [39, 682] on button "Open media 1 in modal" at bounding box center [39, 682] width 0 height 0
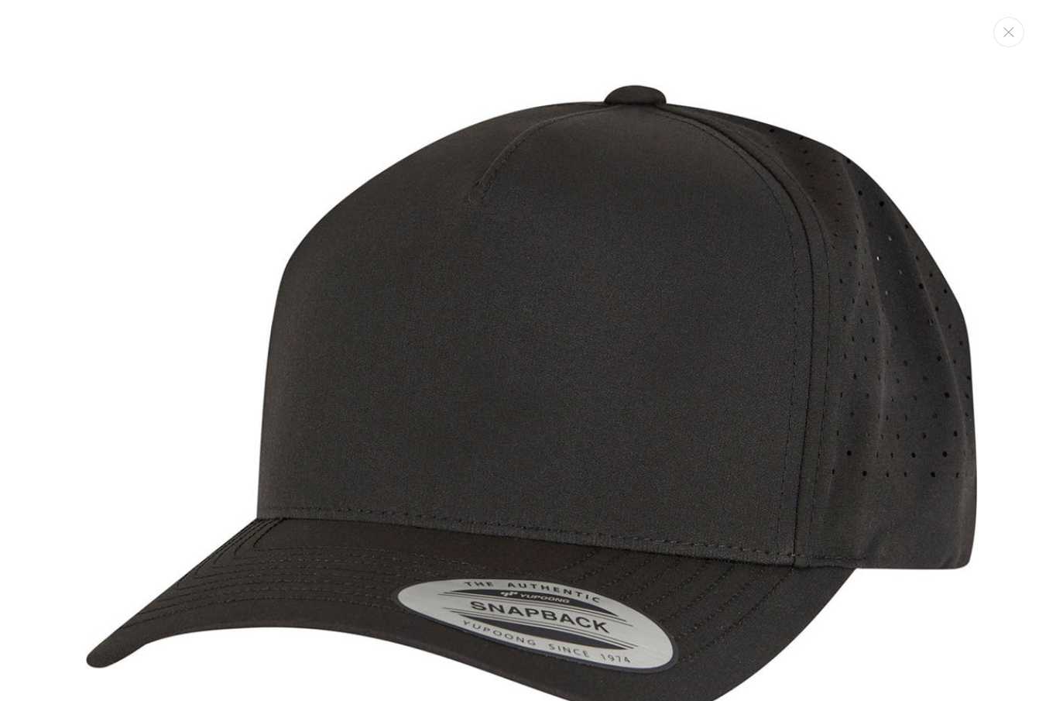
scroll to position [56, 0]
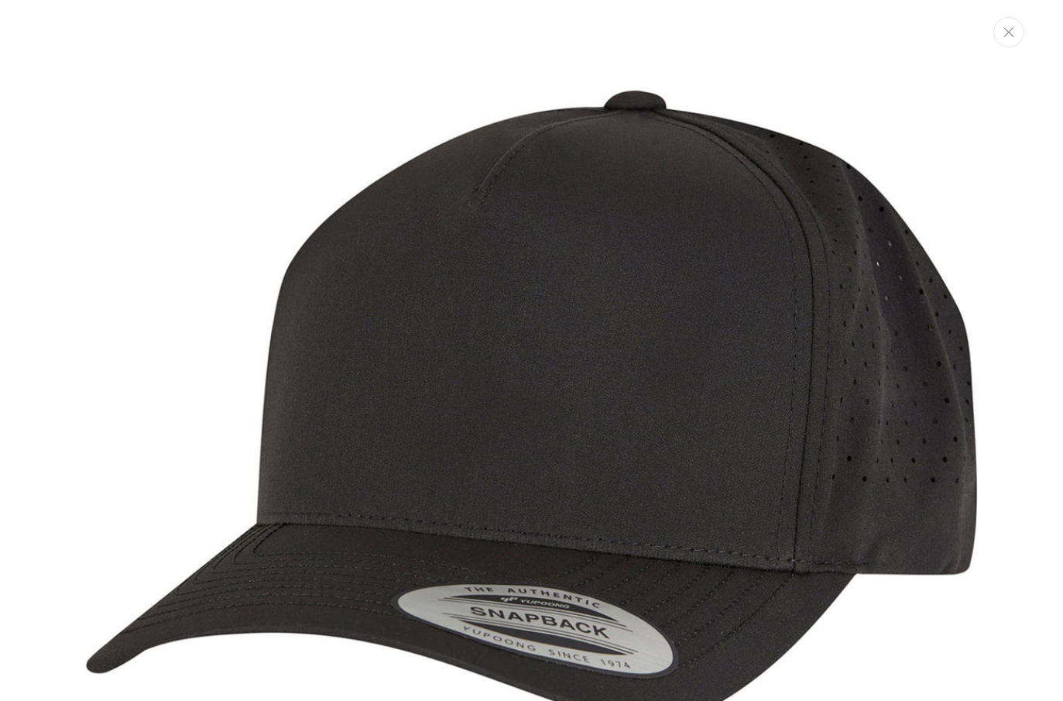
click at [1015, 28] on button "Close" at bounding box center [1009, 32] width 31 height 30
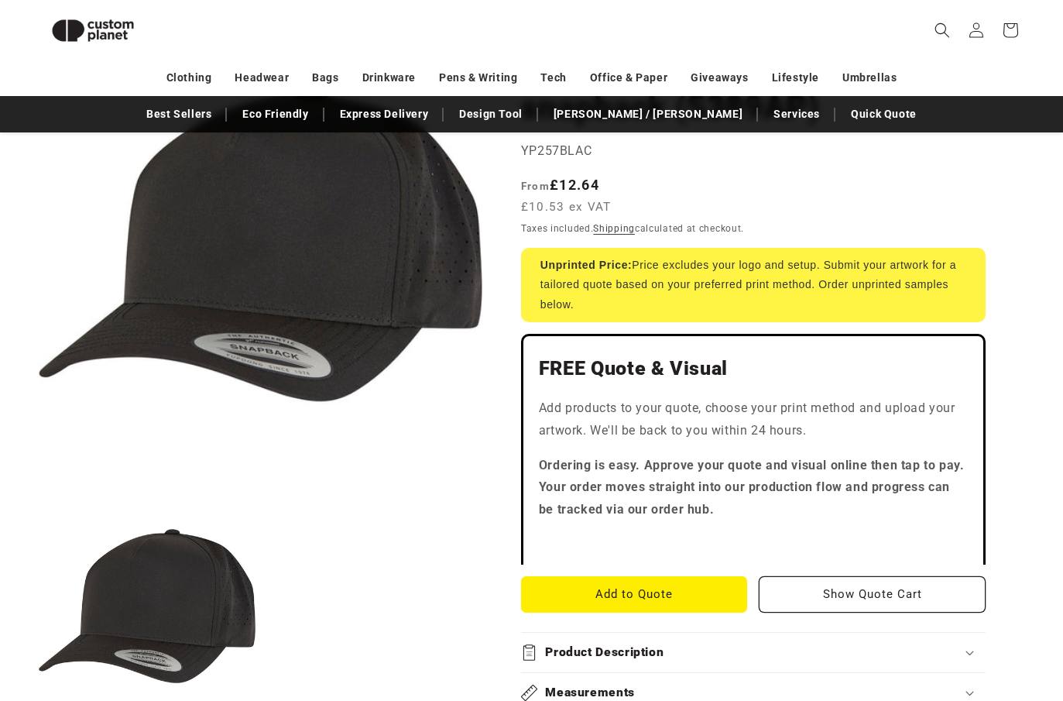
scroll to position [0, 0]
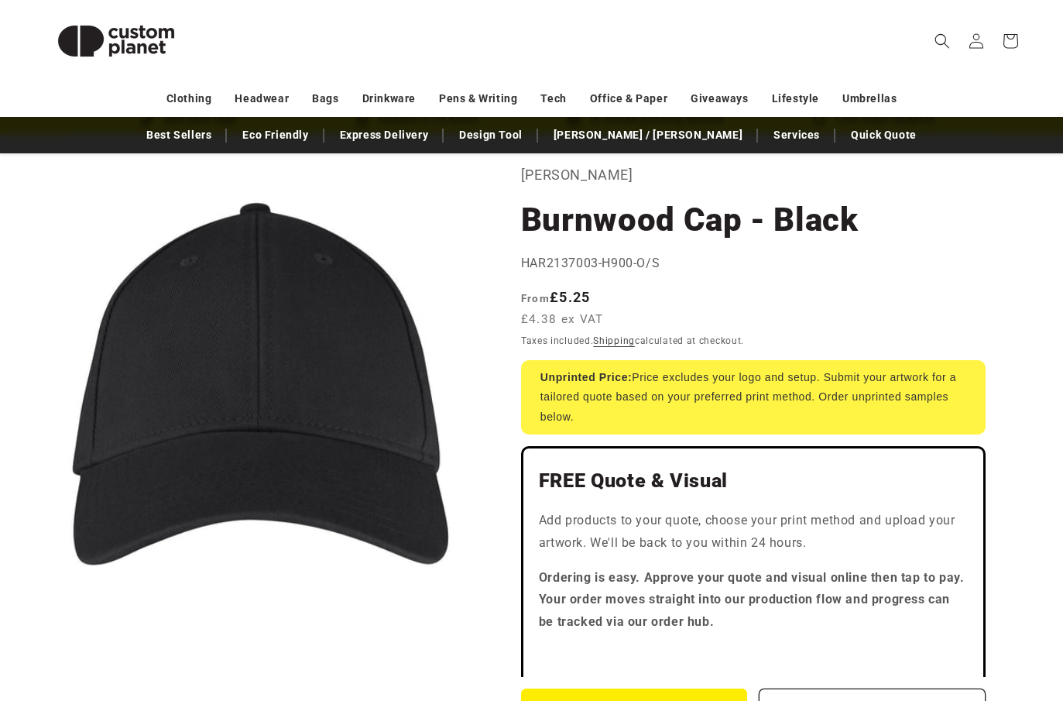
scroll to position [77, 0]
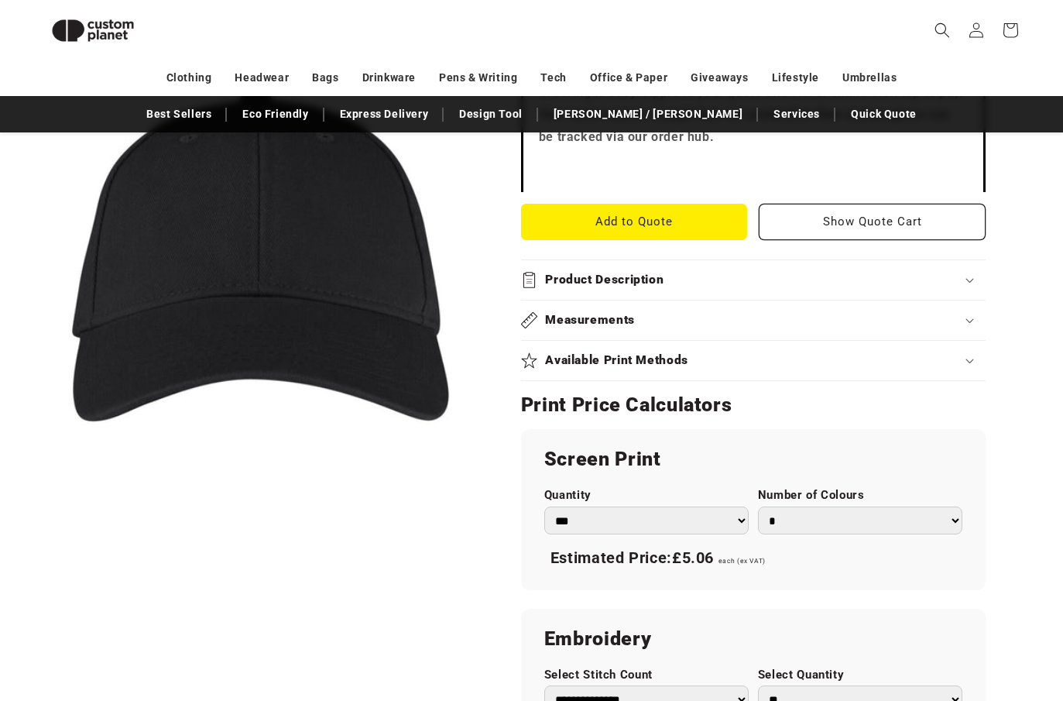
scroll to position [671, 0]
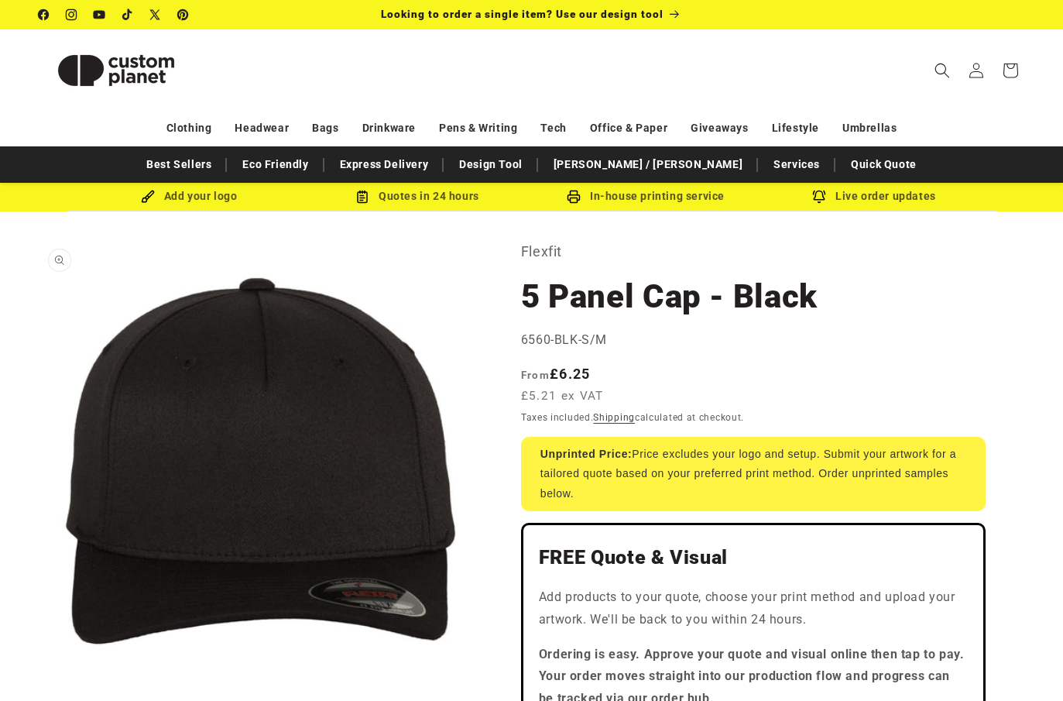
scroll to position [127, 0]
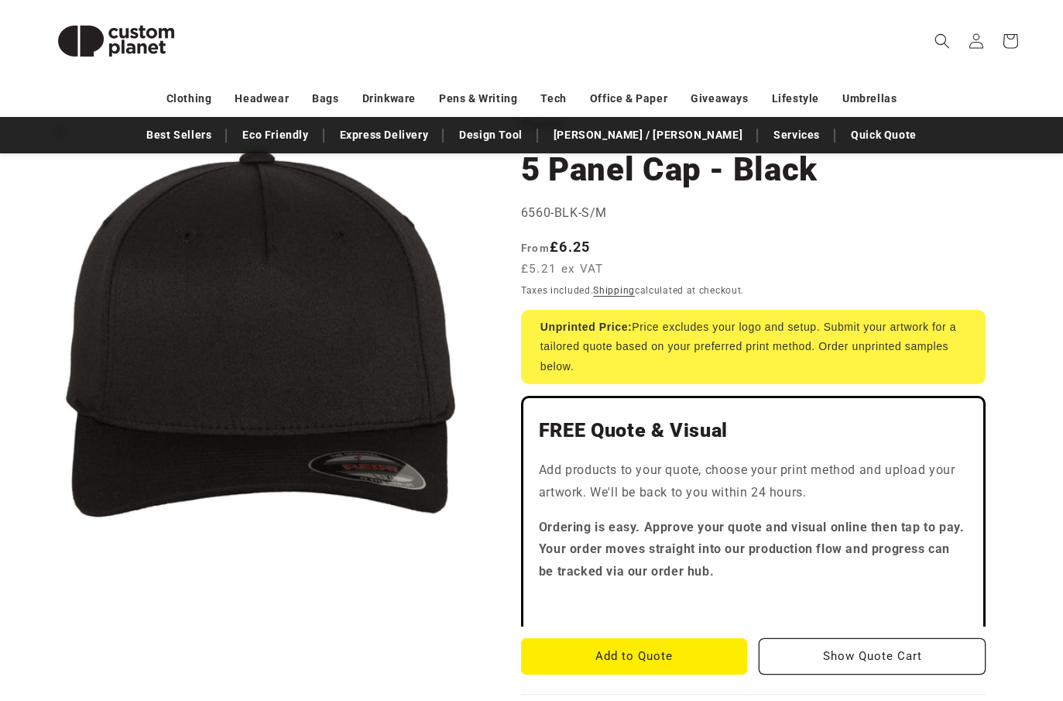
click at [39, 555] on button "Open media 1 in modal" at bounding box center [39, 555] width 0 height 0
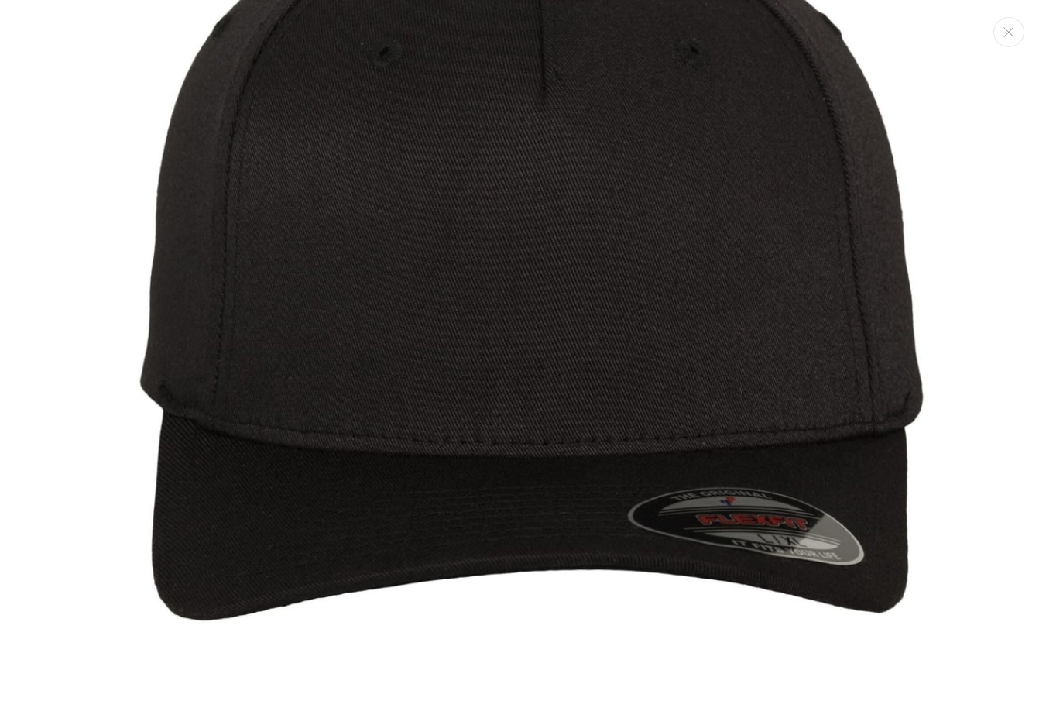
scroll to position [219, 0]
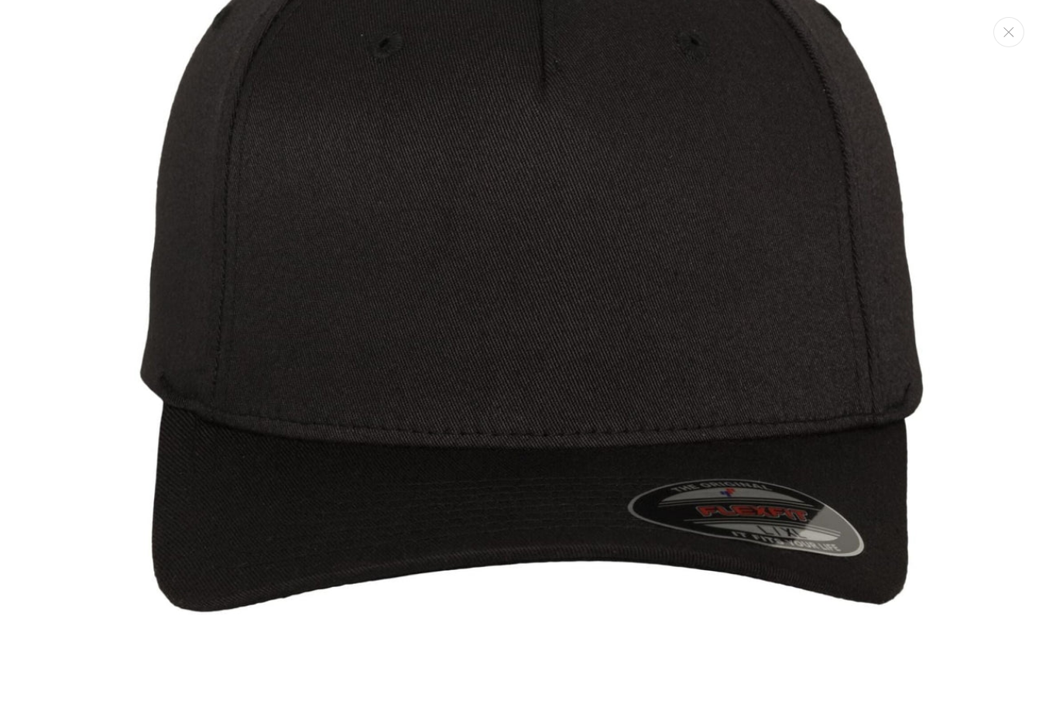
click at [473, 416] on img "Media gallery" at bounding box center [531, 242] width 893 height 893
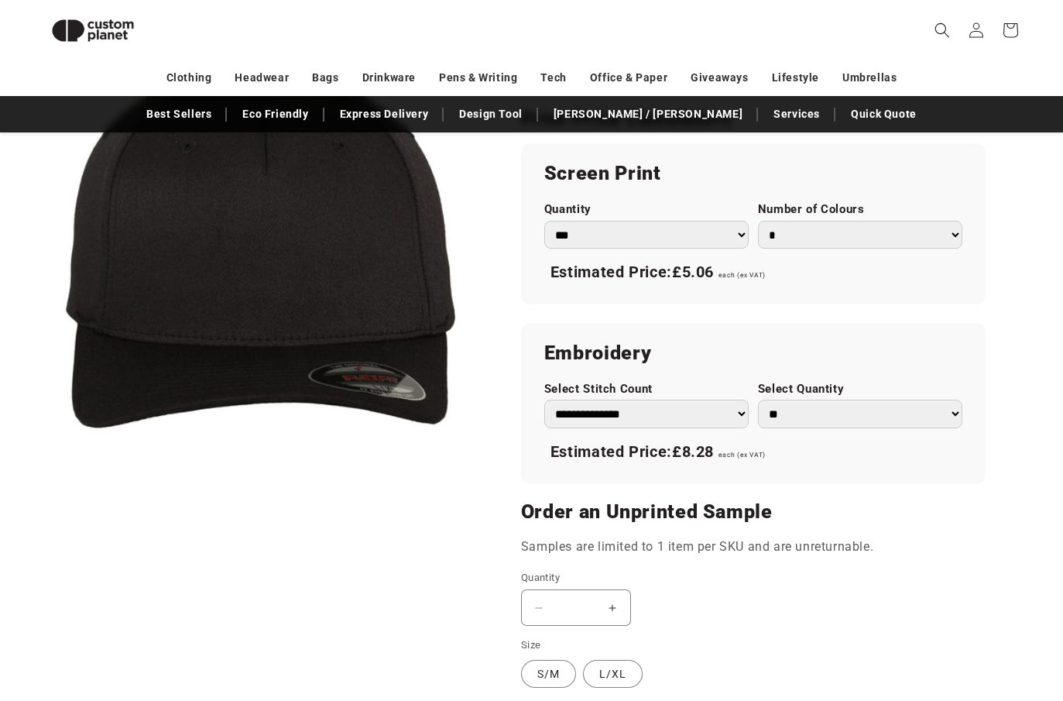
scroll to position [855, 0]
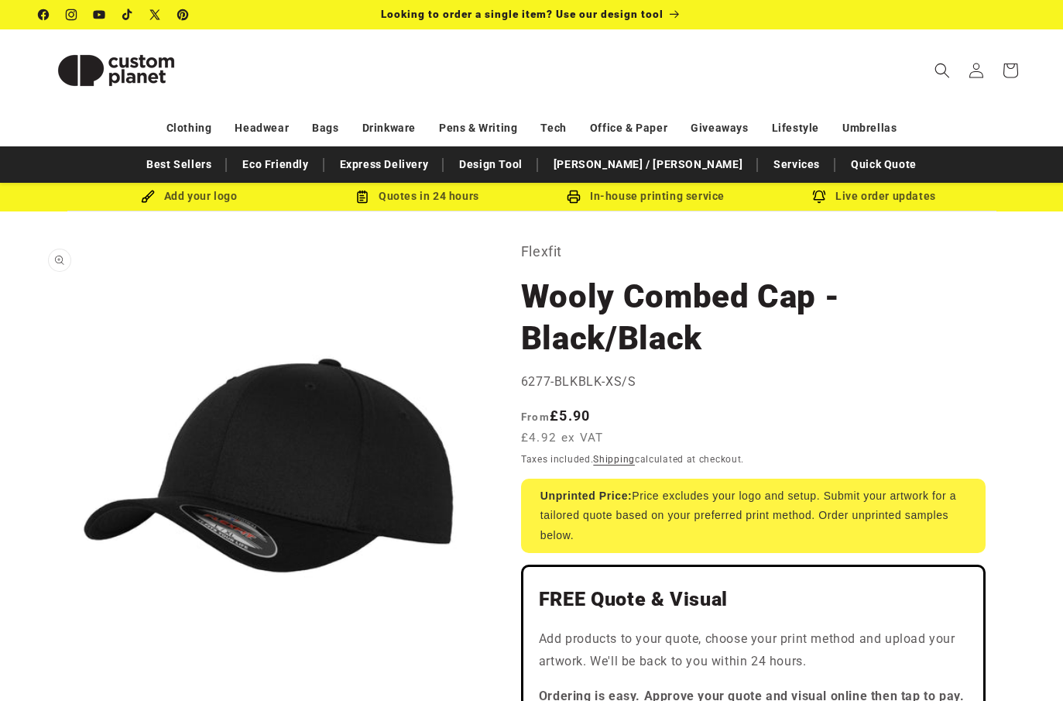
click at [39, 682] on button "Open media 1 in modal" at bounding box center [39, 682] width 0 height 0
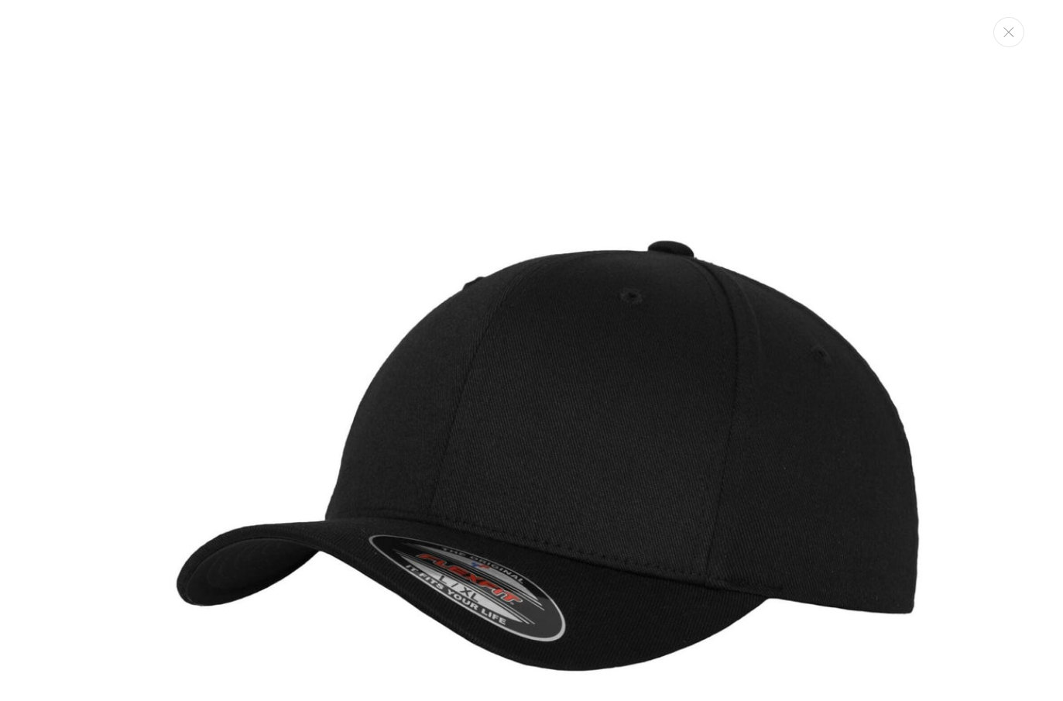
click at [845, 211] on img "Media gallery" at bounding box center [531, 446] width 893 height 893
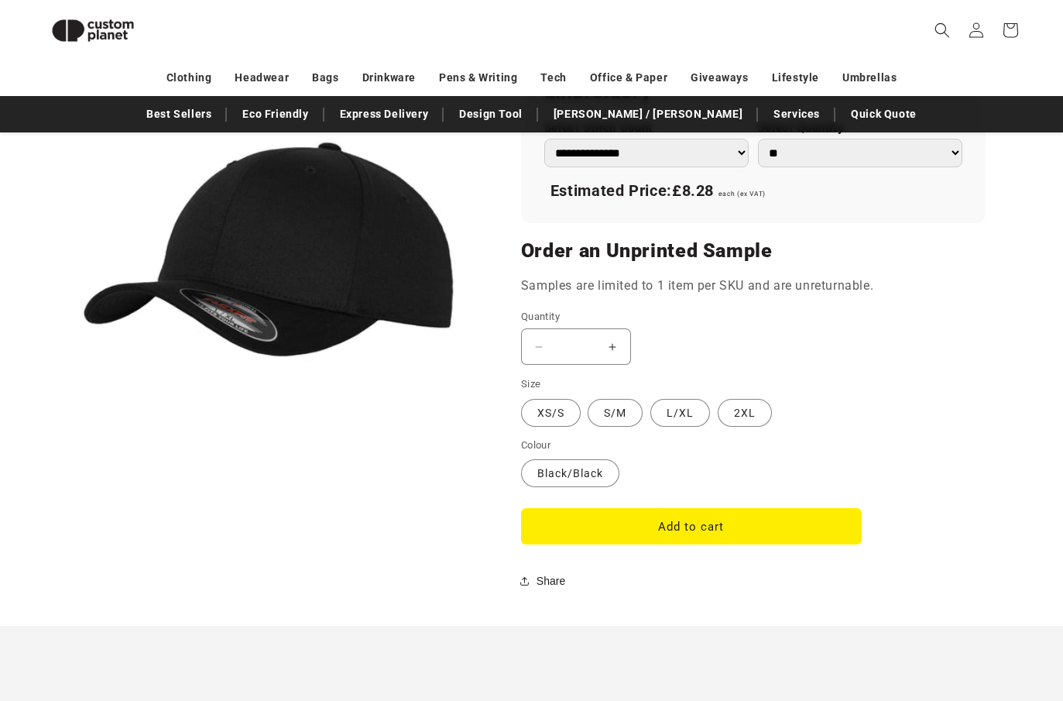
scroll to position [619, 0]
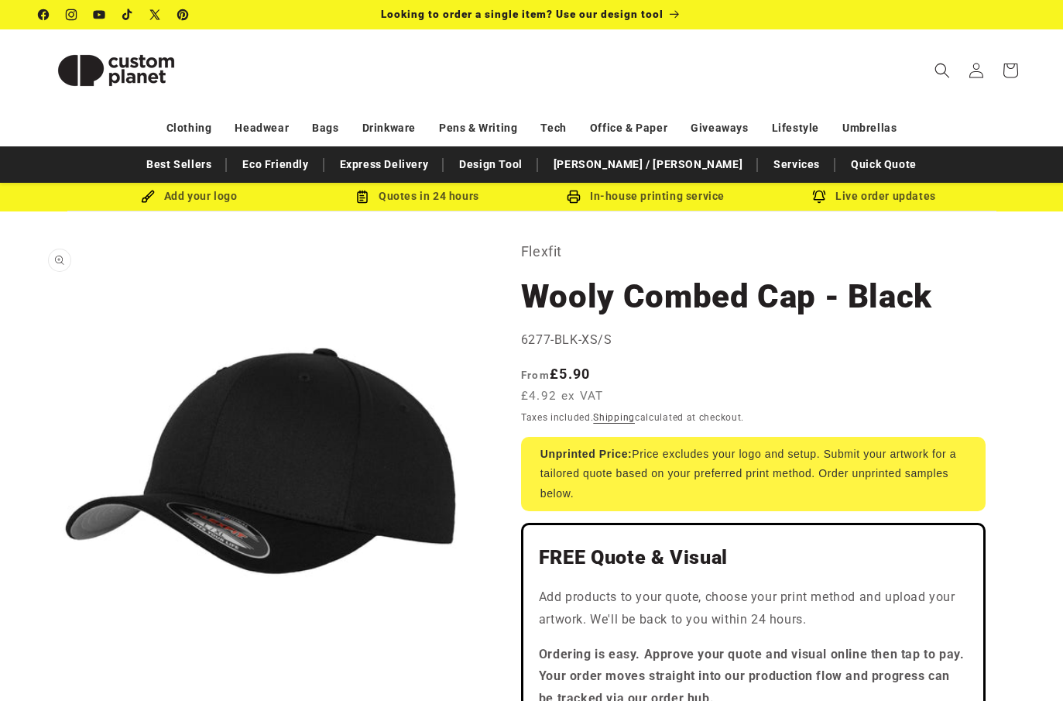
click at [39, 682] on button "Open media 1 in modal" at bounding box center [39, 682] width 0 height 0
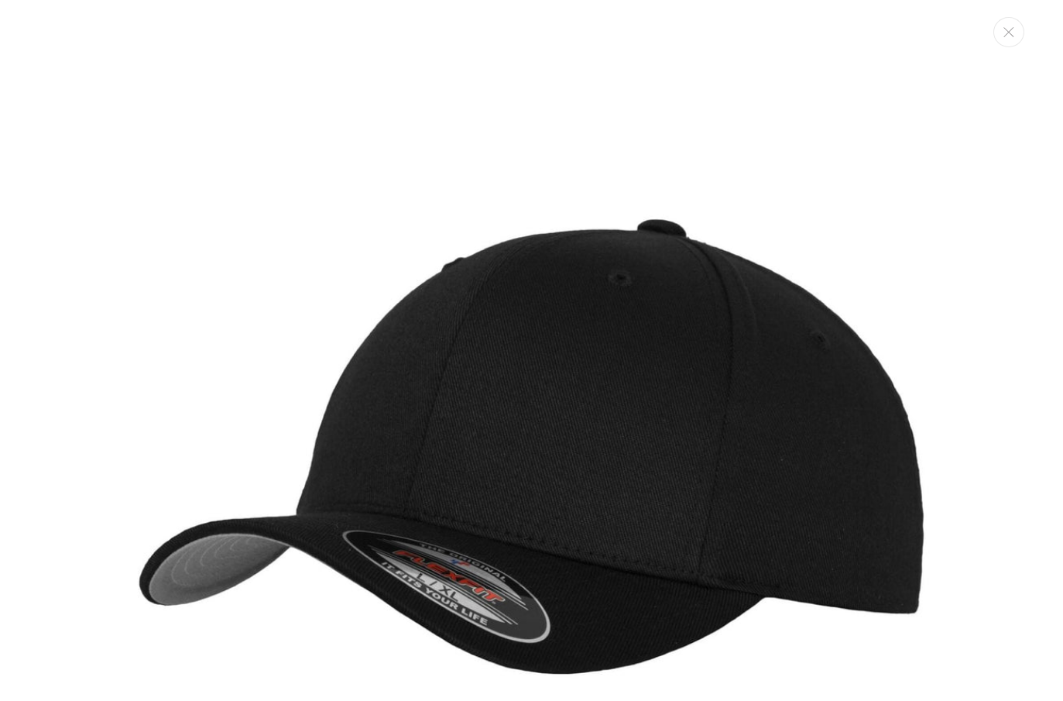
click at [517, 99] on img "Media gallery" at bounding box center [531, 446] width 893 height 893
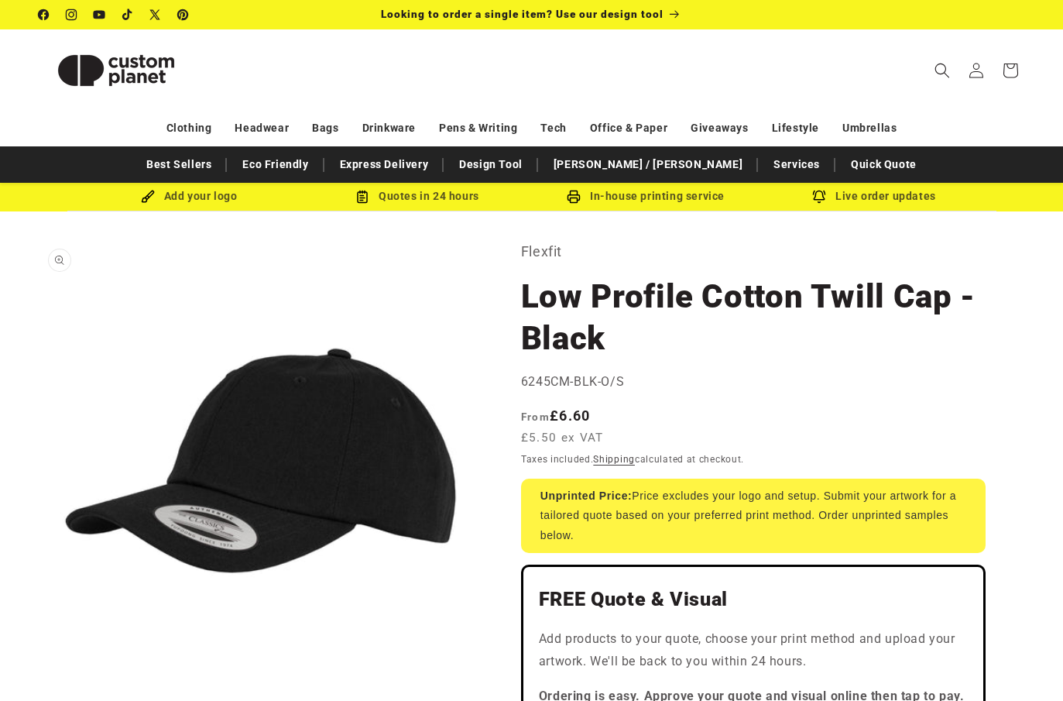
click at [39, 682] on button "Open media 1 in modal" at bounding box center [39, 682] width 0 height 0
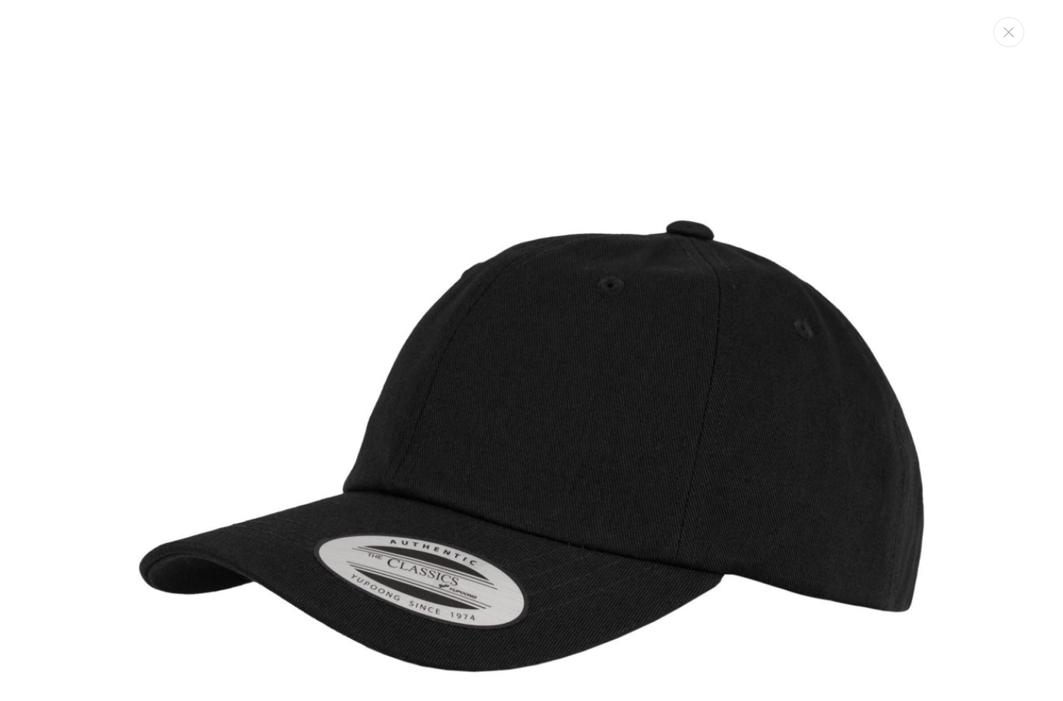
click at [522, 220] on img "Media gallery" at bounding box center [531, 446] width 893 height 893
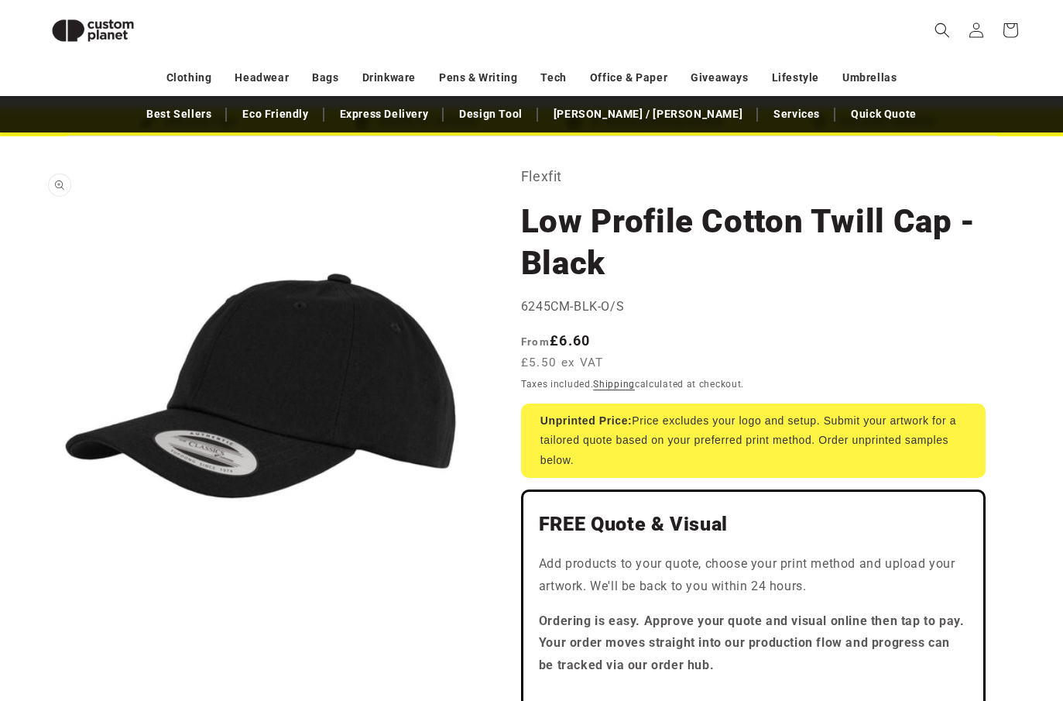
scroll to position [0, 0]
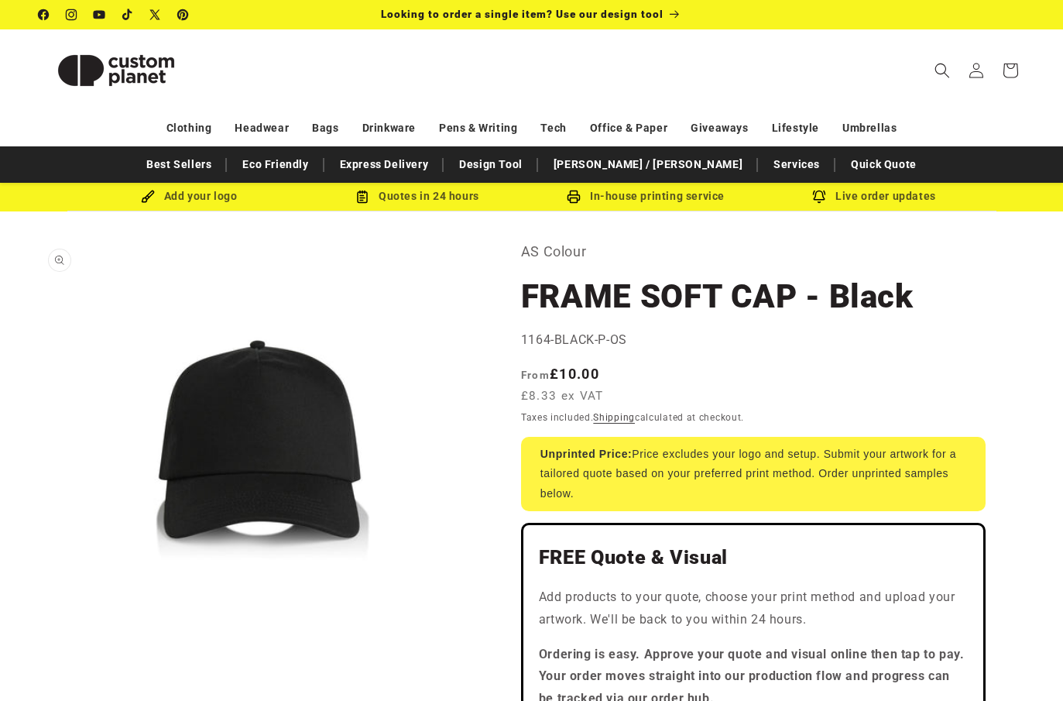
click at [39, 682] on button "Open media 1 in modal" at bounding box center [39, 682] width 0 height 0
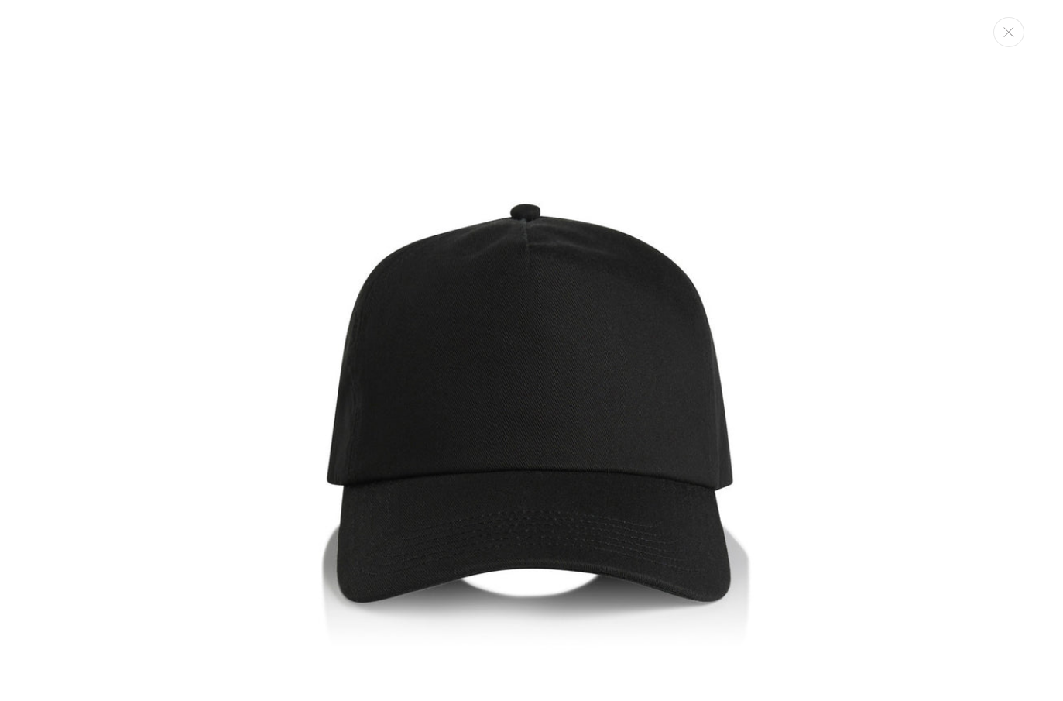
click at [671, 194] on img "Media gallery" at bounding box center [531, 446] width 893 height 893
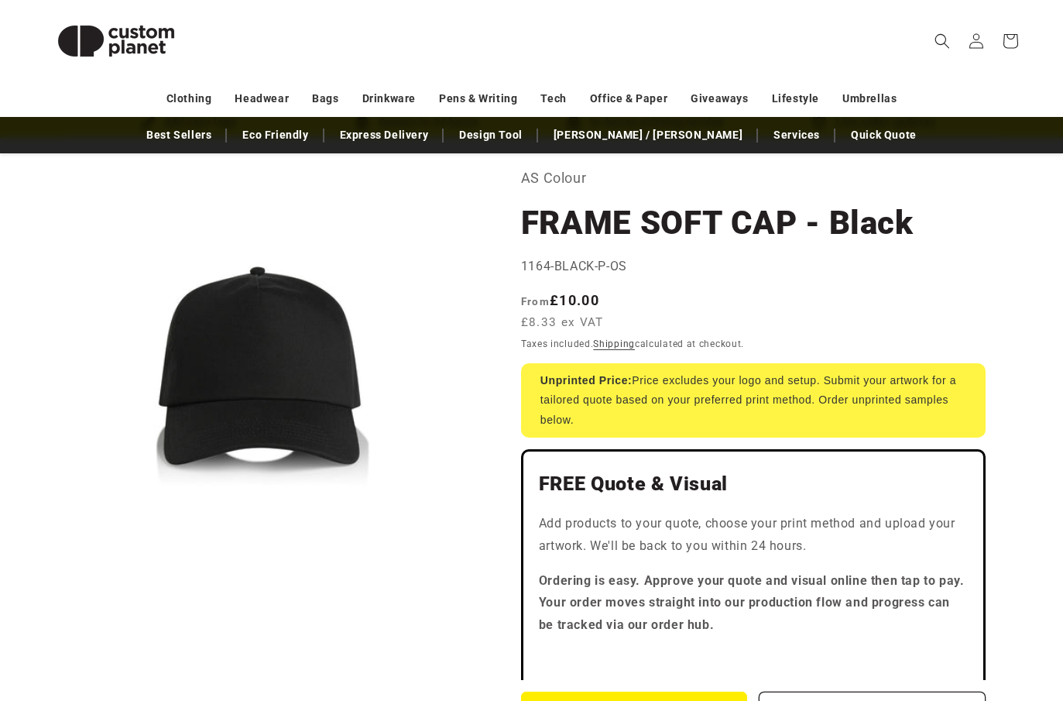
scroll to position [94, 0]
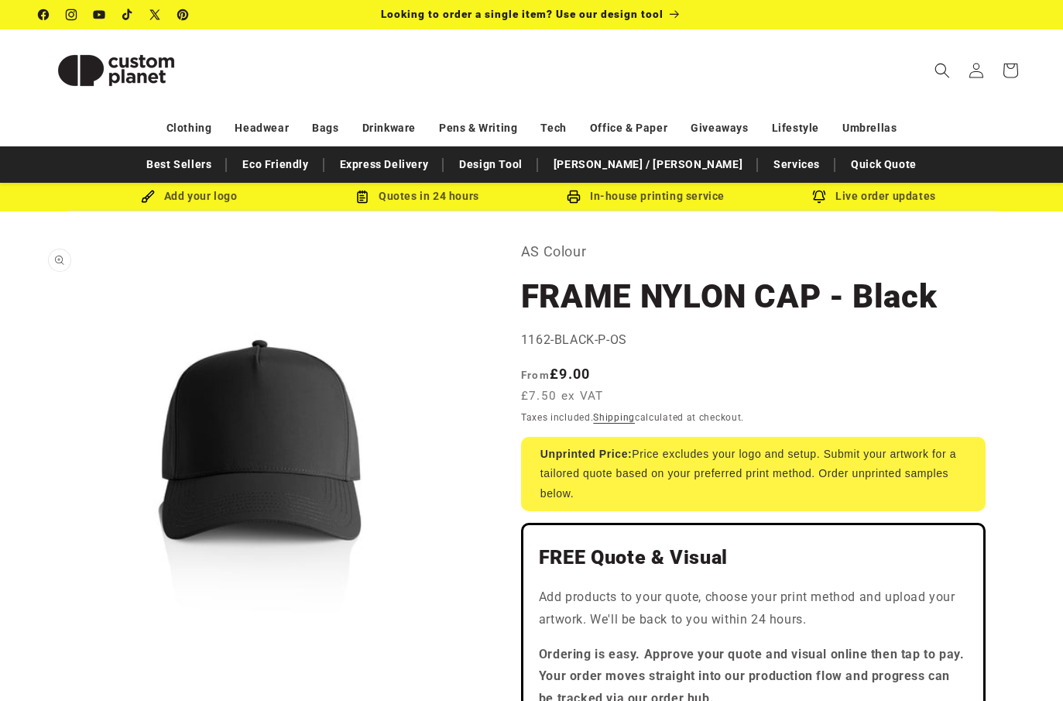
click at [39, 682] on button "Open media 1 in modal" at bounding box center [39, 682] width 0 height 0
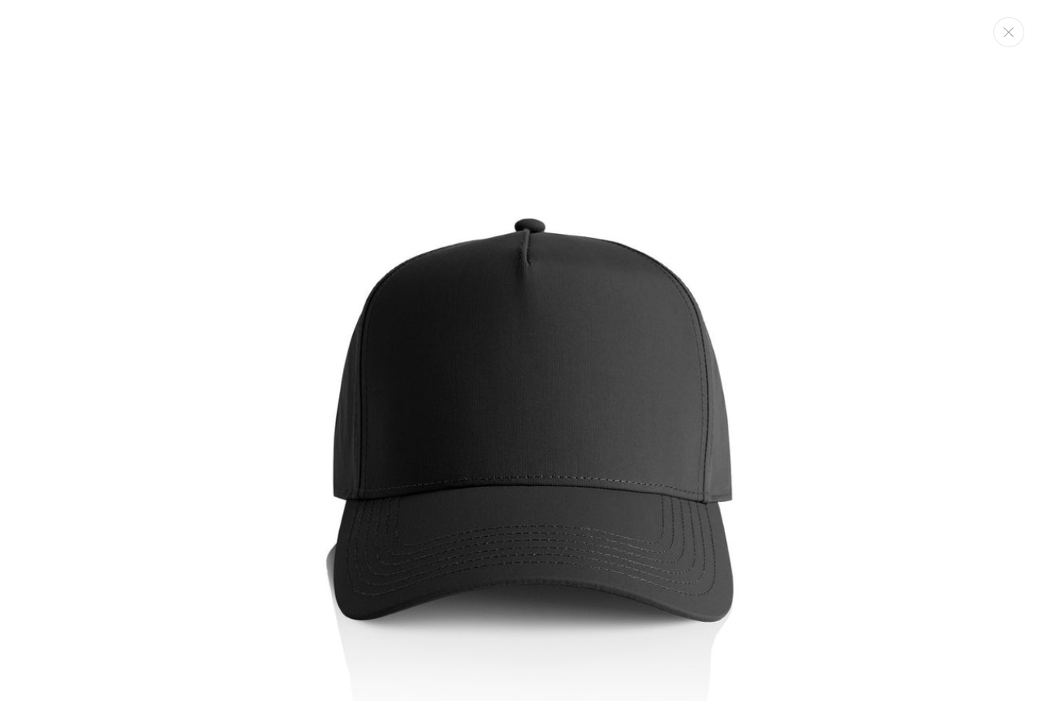
scroll to position [15, 0]
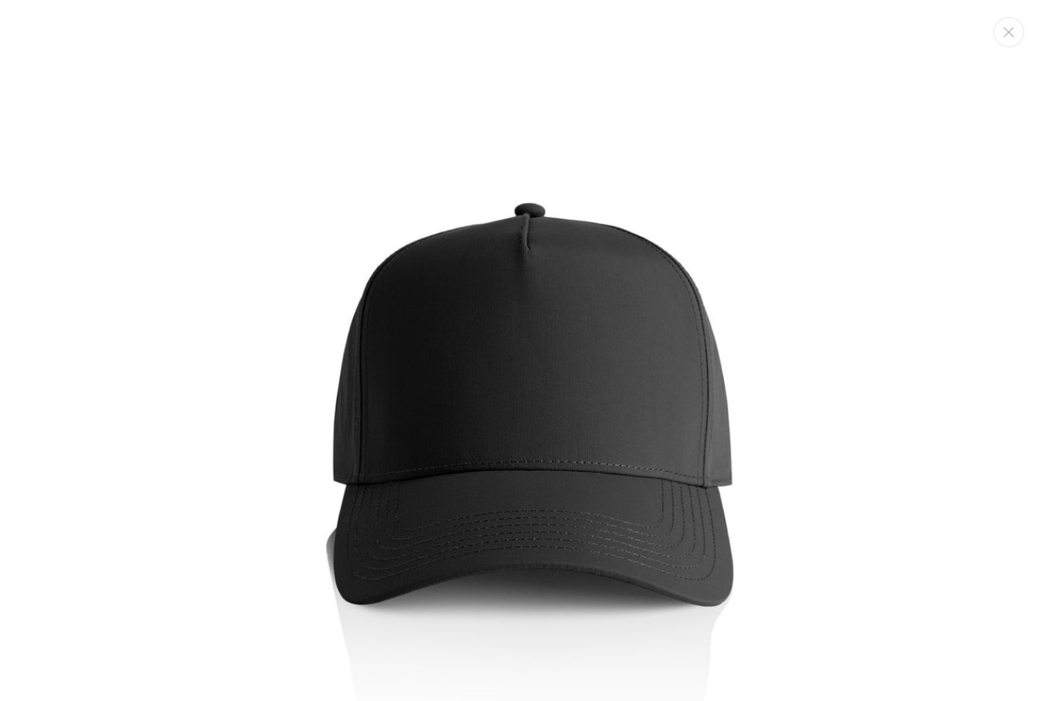
click at [750, 221] on img "Media gallery" at bounding box center [531, 446] width 893 height 893
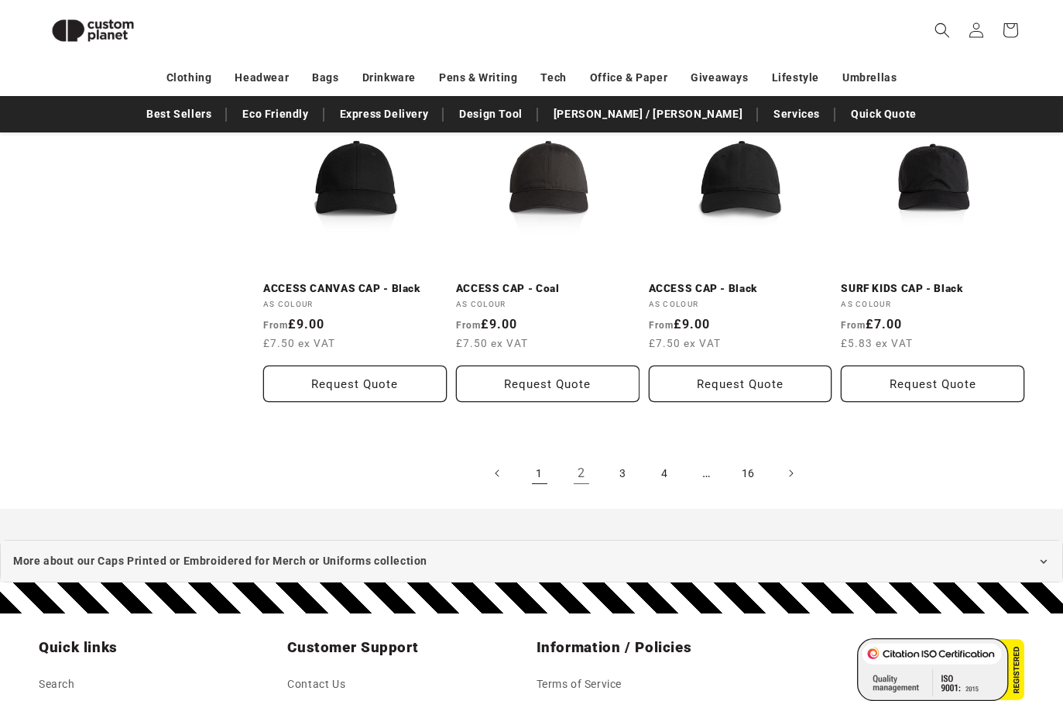
scroll to position [1625, 0]
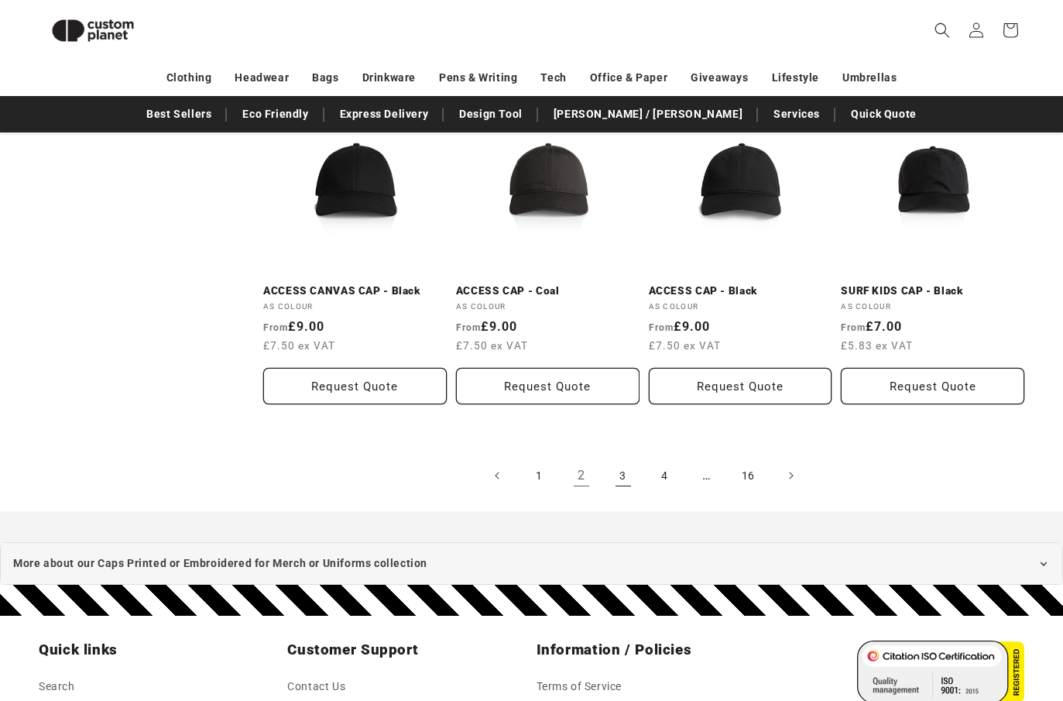
click at [618, 481] on link "3" at bounding box center [623, 476] width 34 height 34
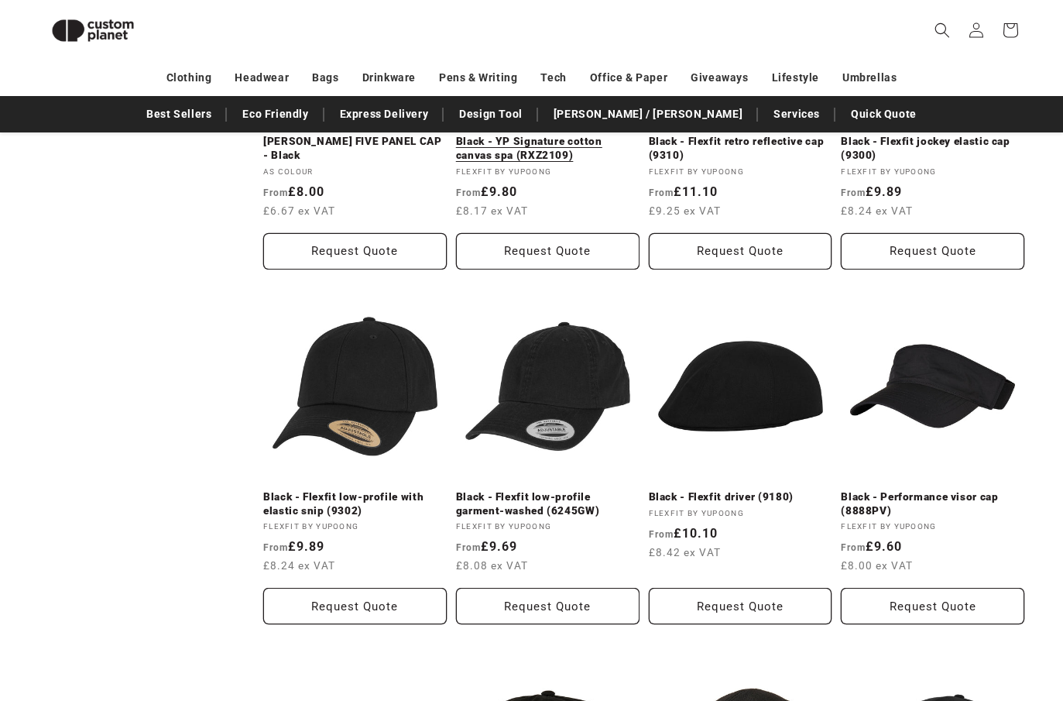
scroll to position [1082, 0]
